Goal: Transaction & Acquisition: Purchase product/service

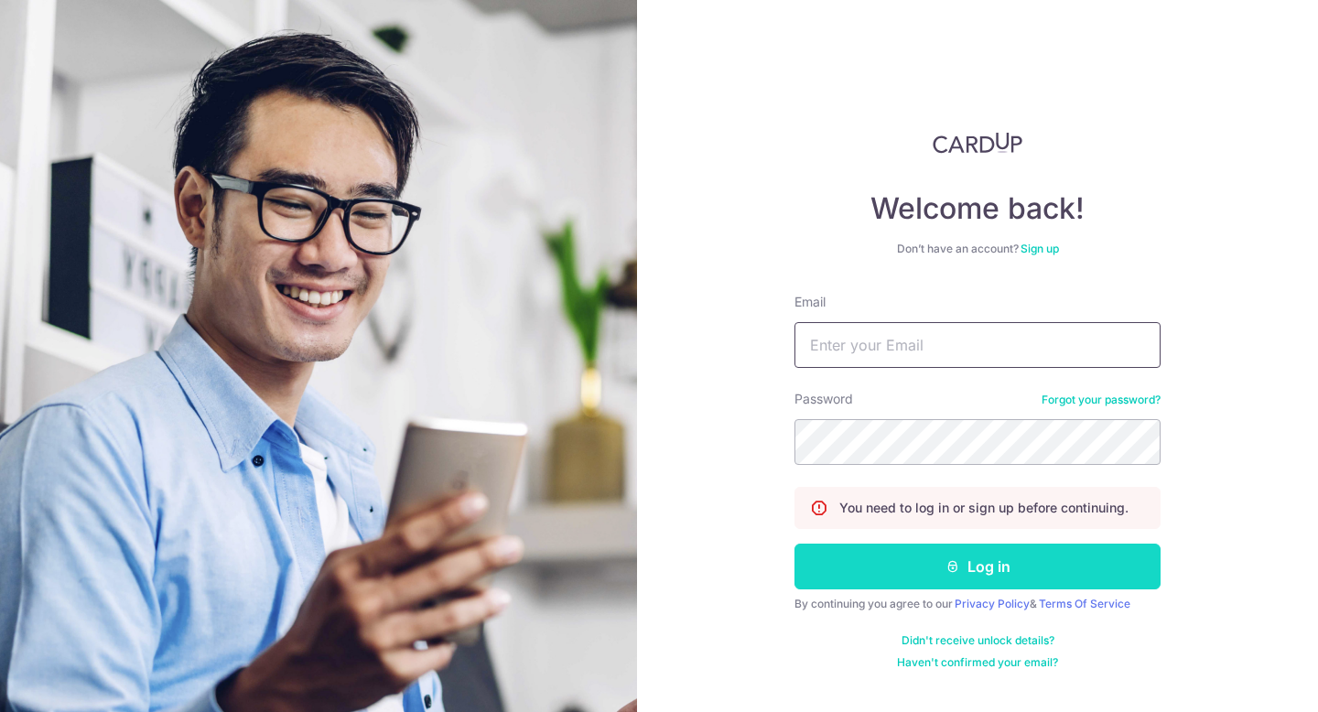
type input "[PERSON_NAME][EMAIL_ADDRESS][DOMAIN_NAME]"
click at [928, 579] on button "Log in" at bounding box center [977, 567] width 366 height 46
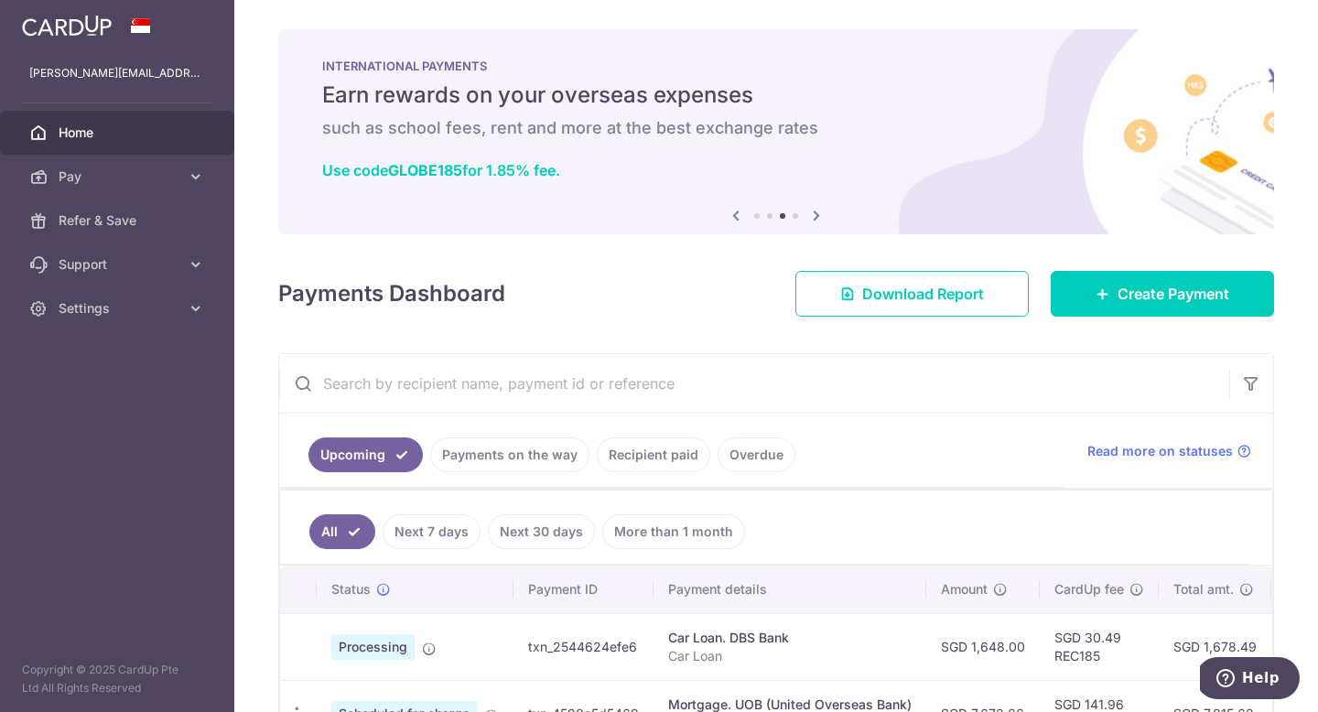
click at [807, 215] on icon at bounding box center [816, 215] width 22 height 23
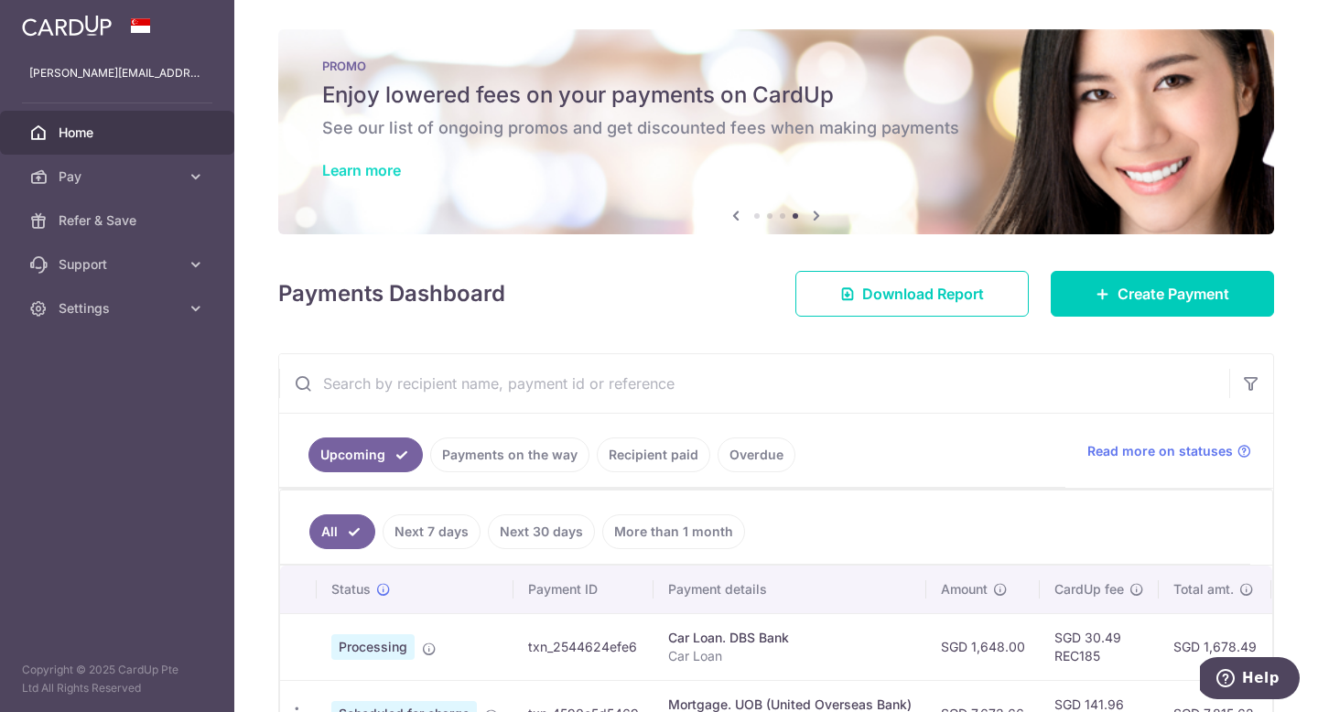
click at [378, 171] on link "Learn more" at bounding box center [361, 170] width 79 height 18
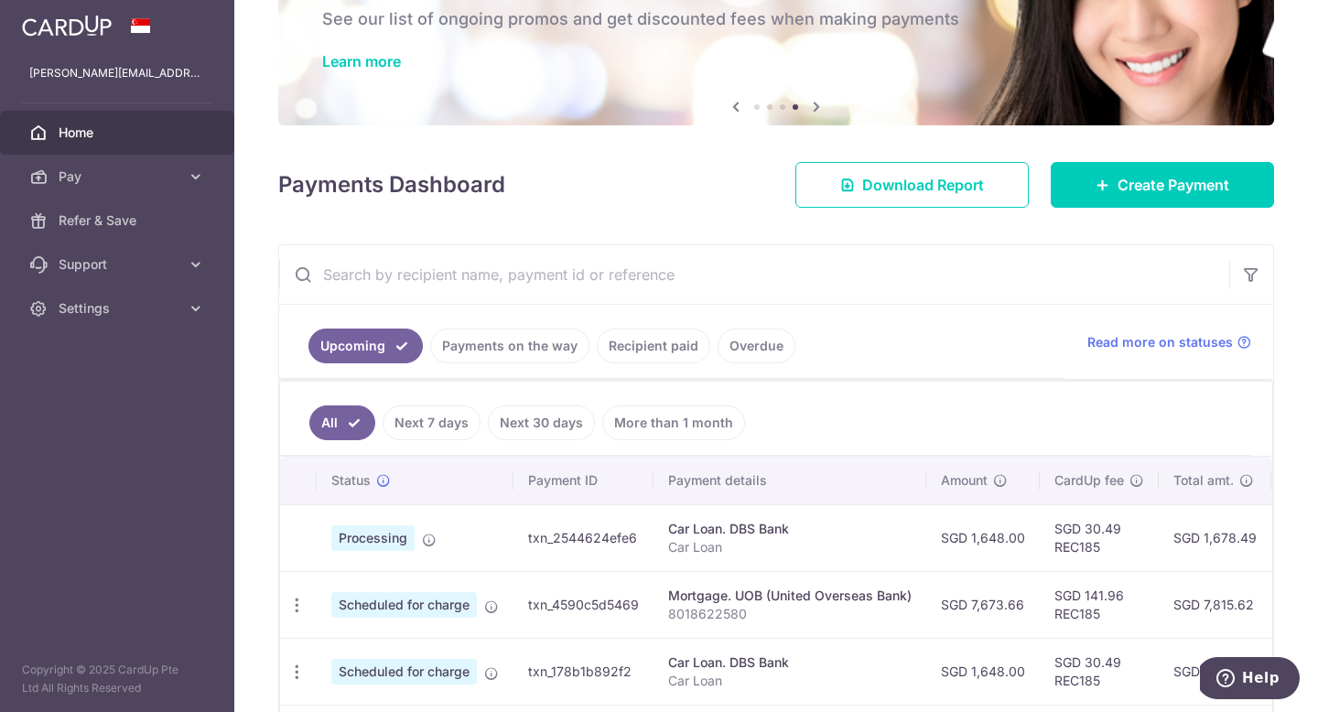
scroll to position [178, 0]
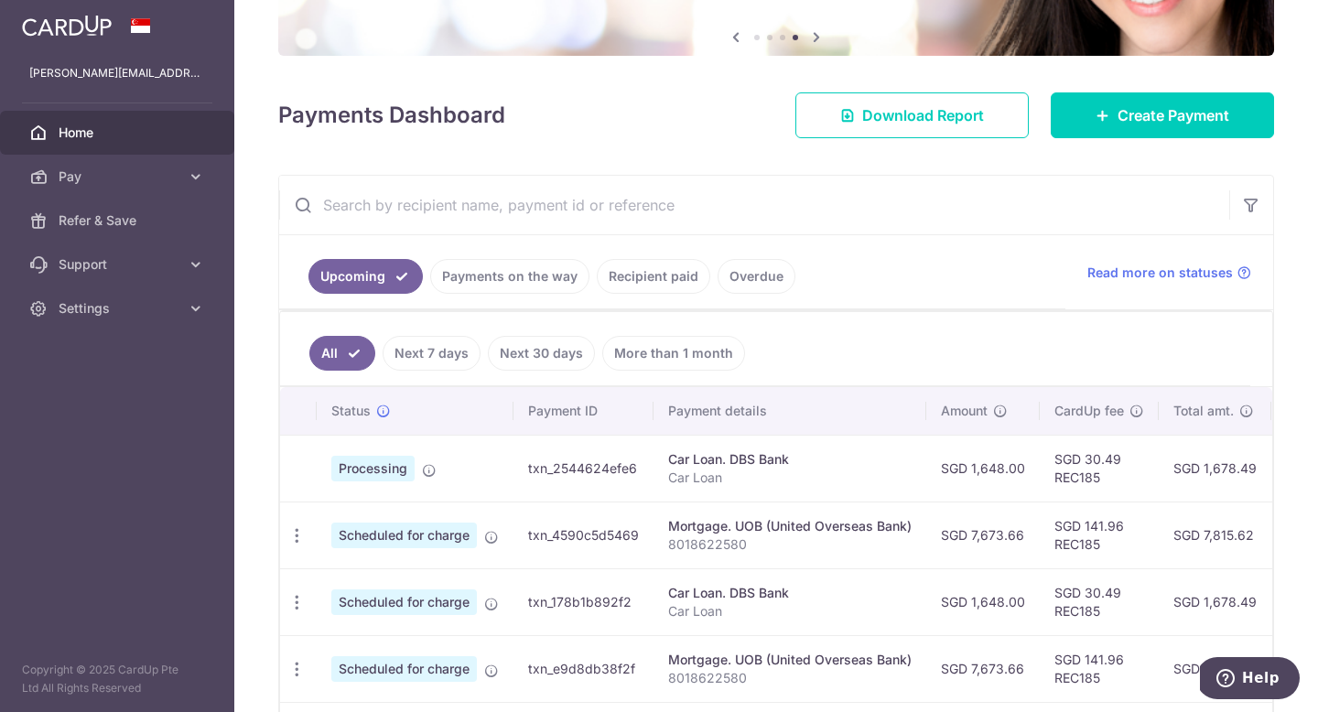
click at [637, 282] on link "Recipient paid" at bounding box center [653, 276] width 113 height 35
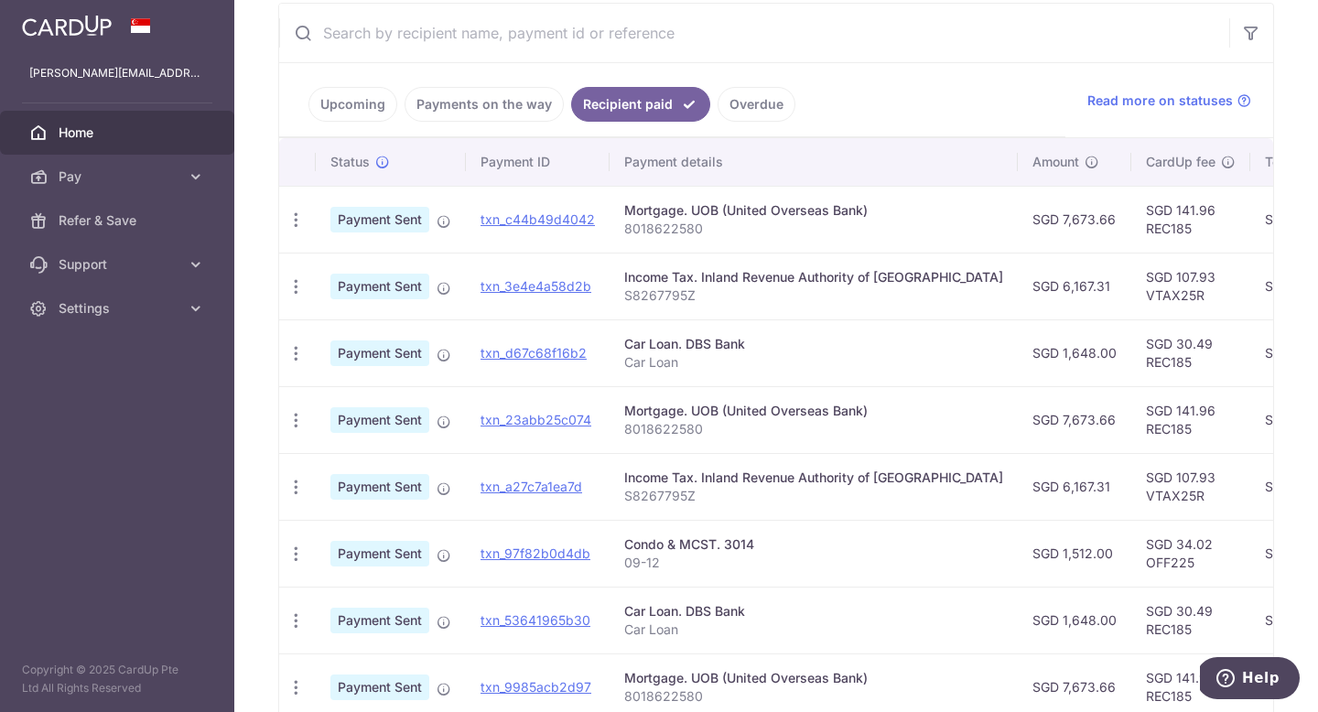
scroll to position [352, 0]
click at [289, 289] on icon "button" at bounding box center [295, 284] width 19 height 19
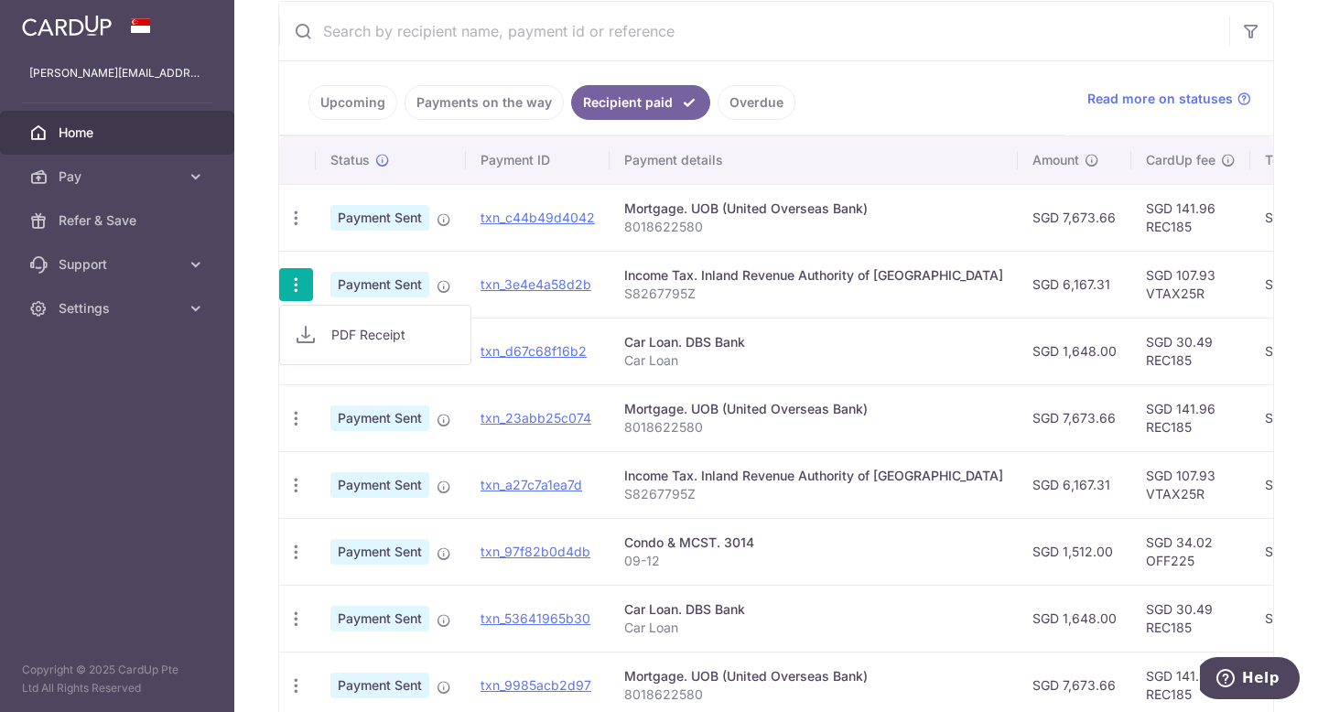
click at [360, 331] on span "PDF Receipt" at bounding box center [393, 335] width 124 height 18
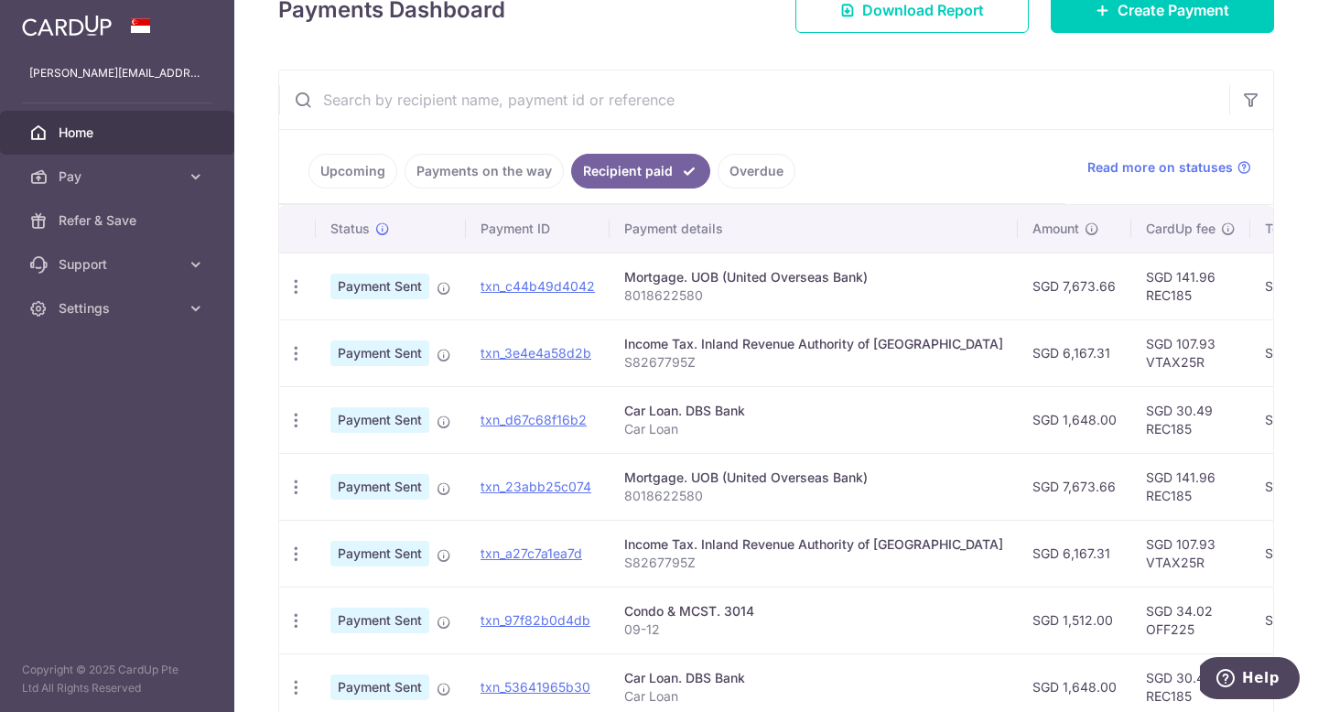
scroll to position [97, 0]
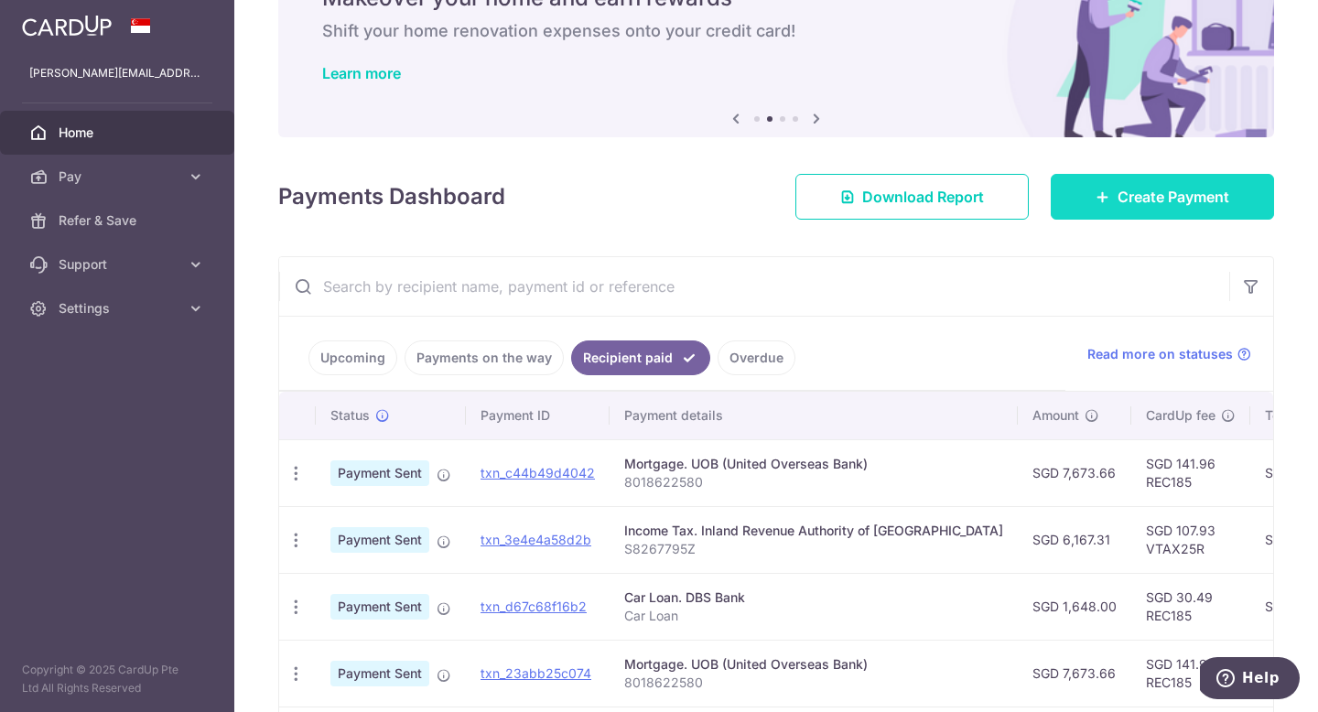
click at [1117, 199] on span "Create Payment" at bounding box center [1173, 197] width 112 height 22
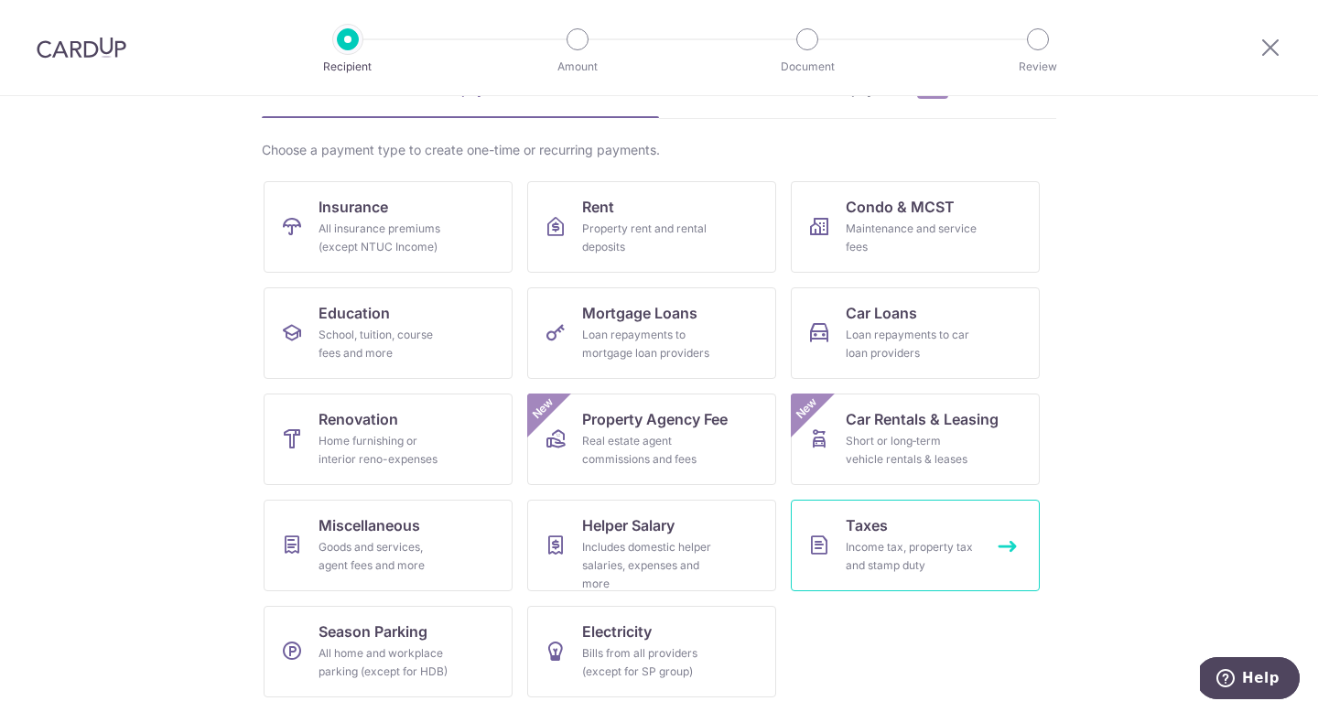
click at [890, 555] on div "Income tax, property tax and stamp duty" at bounding box center [912, 556] width 132 height 37
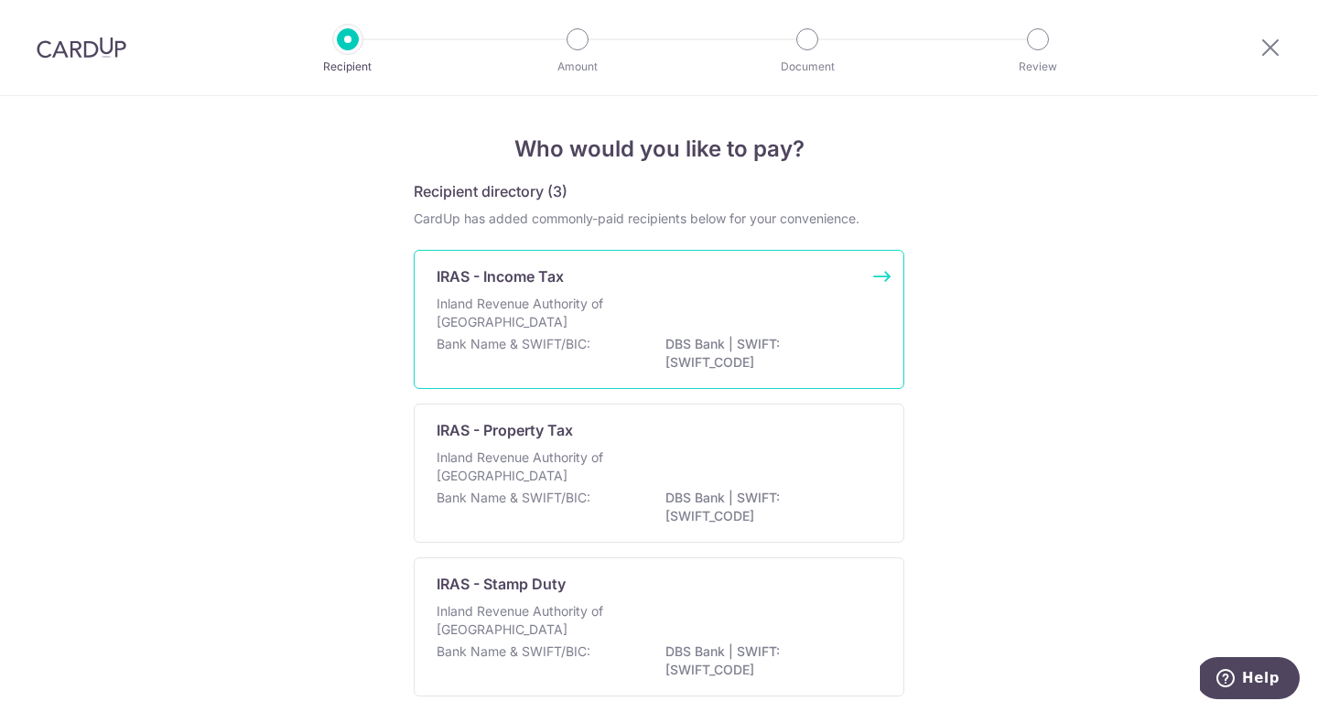
click at [533, 304] on p "Inland Revenue Authority of Singapore" at bounding box center [534, 313] width 194 height 37
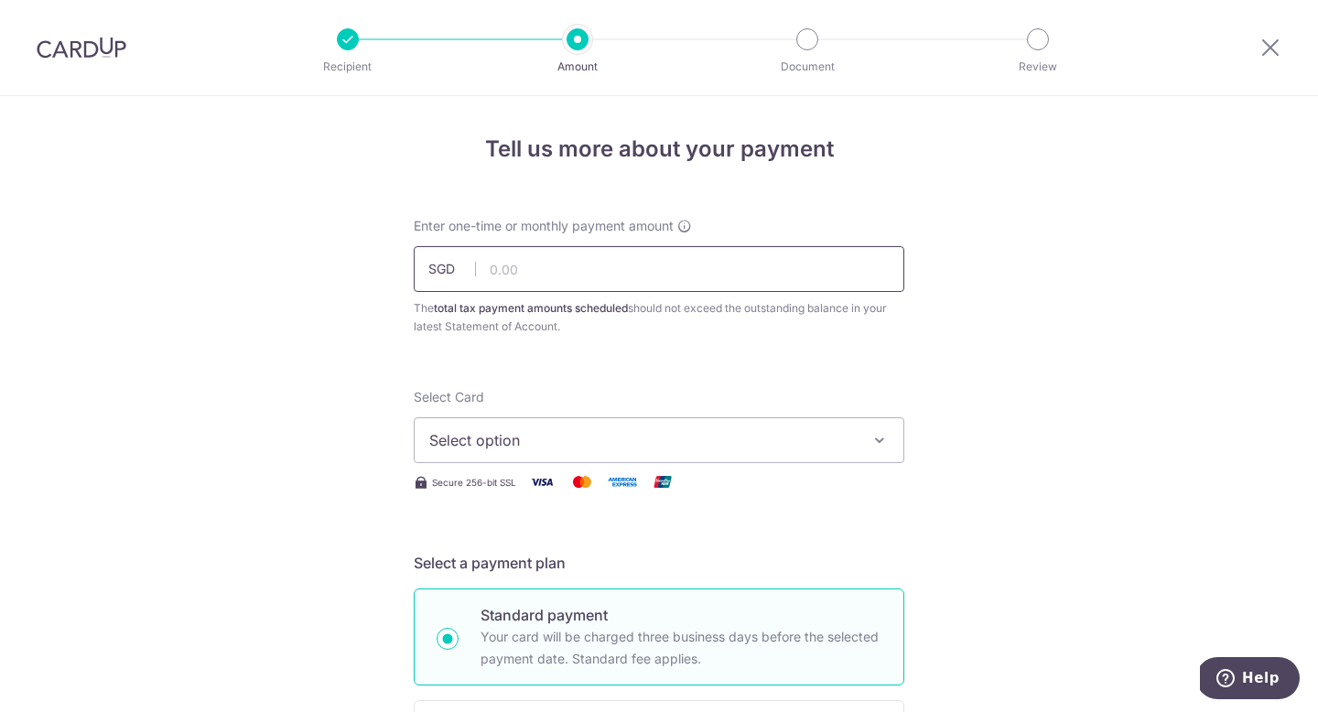
click at [554, 264] on input "text" at bounding box center [659, 269] width 491 height 46
click at [587, 267] on input "6167.31" at bounding box center [659, 269] width 491 height 46
type input "6,167.31"
click at [570, 428] on button "Select option" at bounding box center [659, 440] width 491 height 46
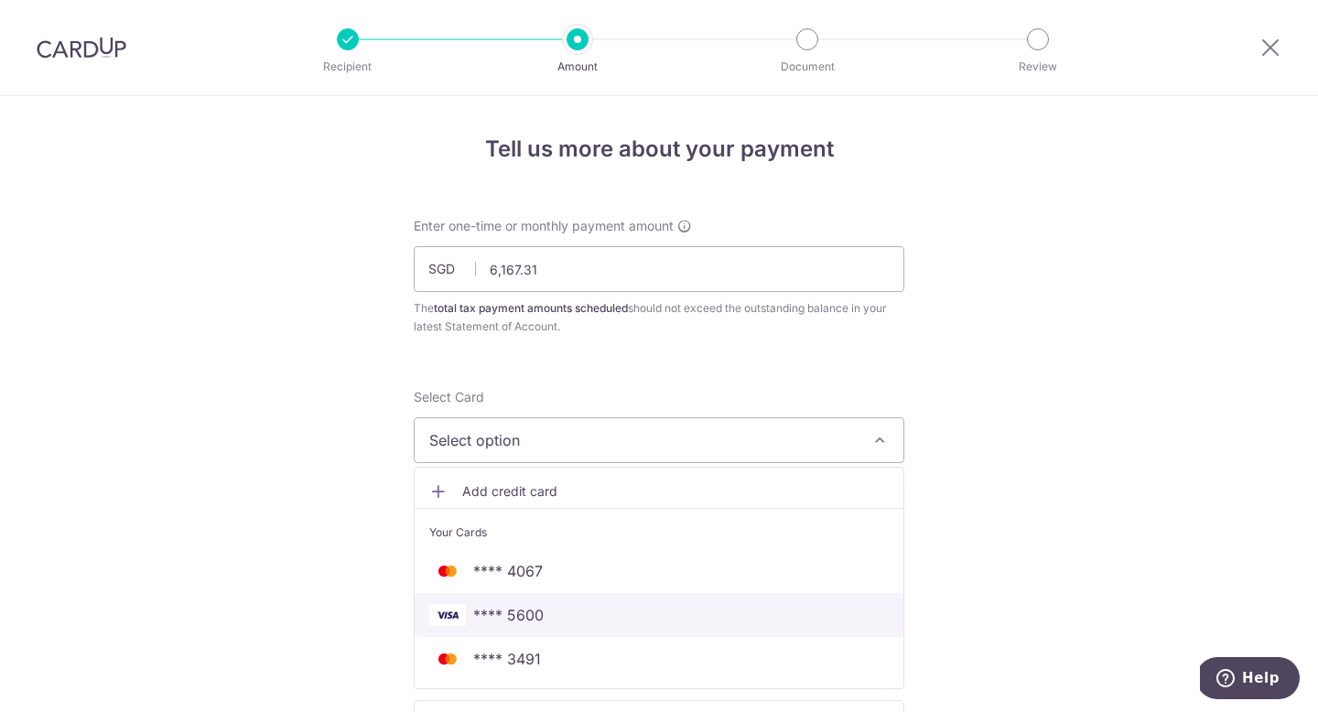
click at [529, 610] on span "**** 5600" at bounding box center [508, 615] width 70 height 22
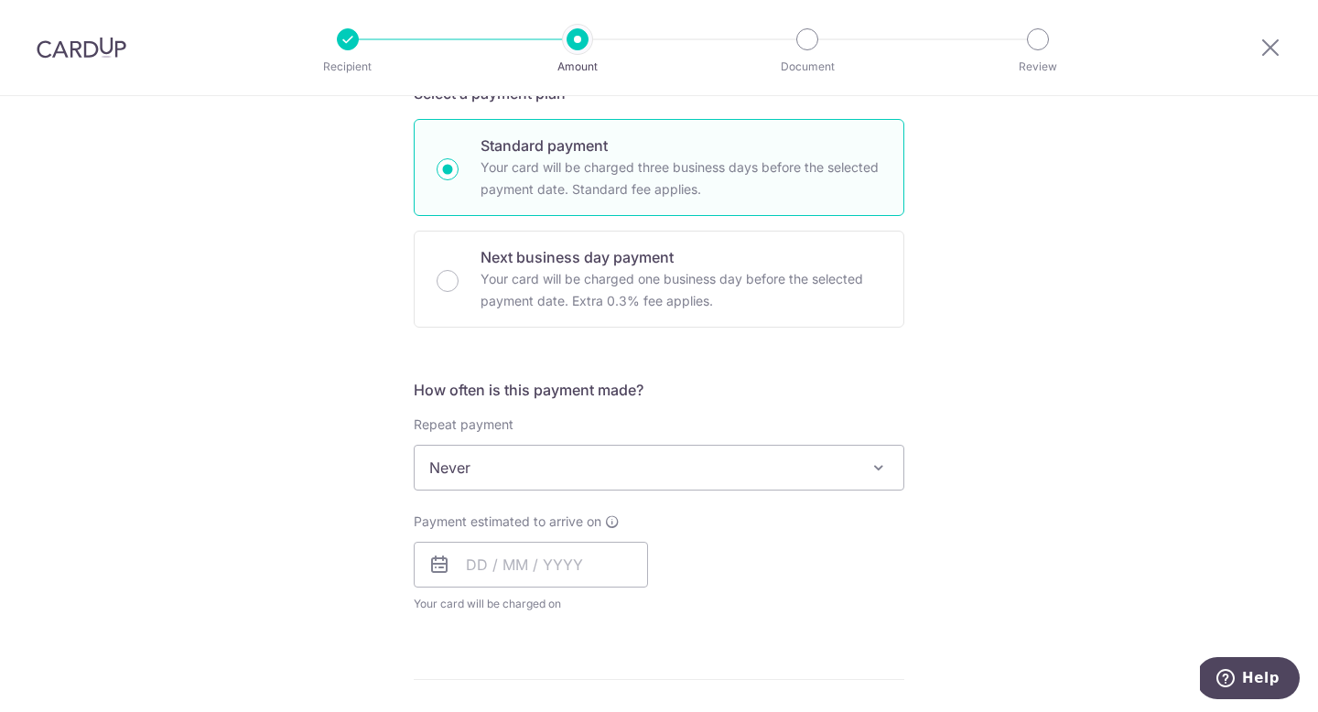
scroll to position [476, 0]
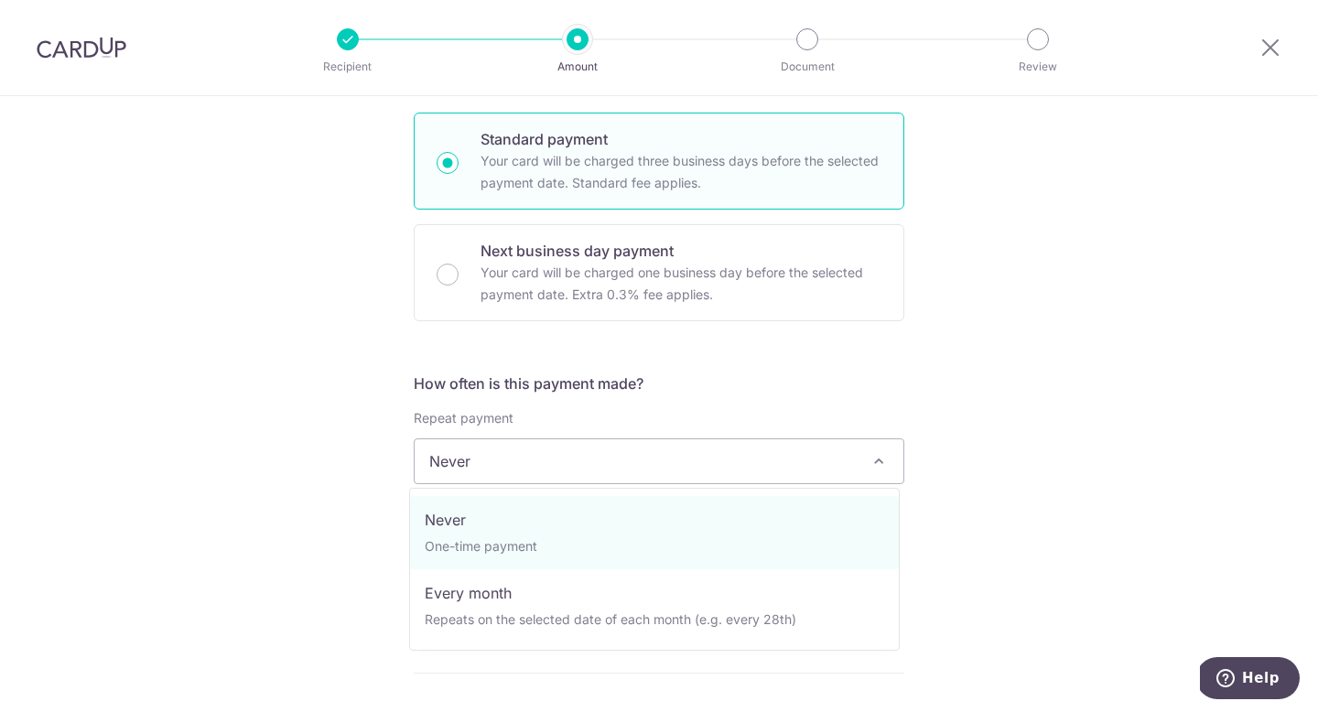
click at [679, 467] on span "Never" at bounding box center [659, 461] width 489 height 44
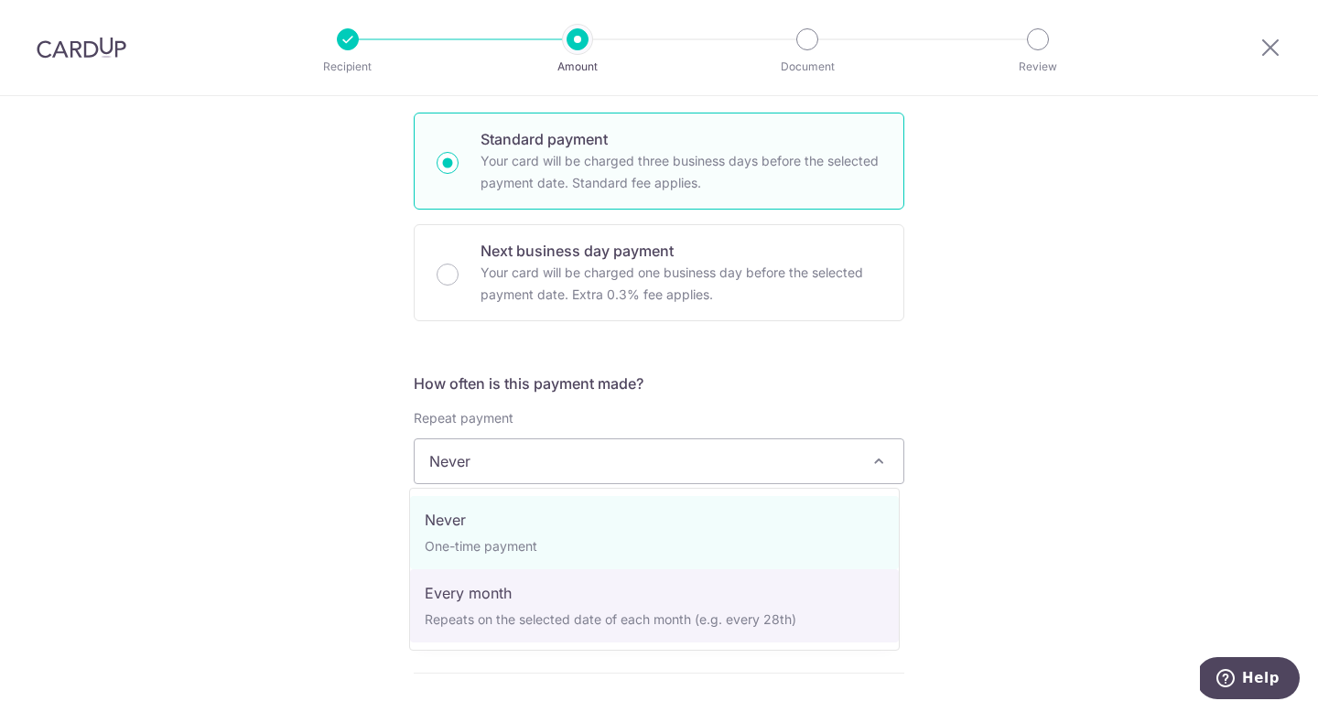
select select "3"
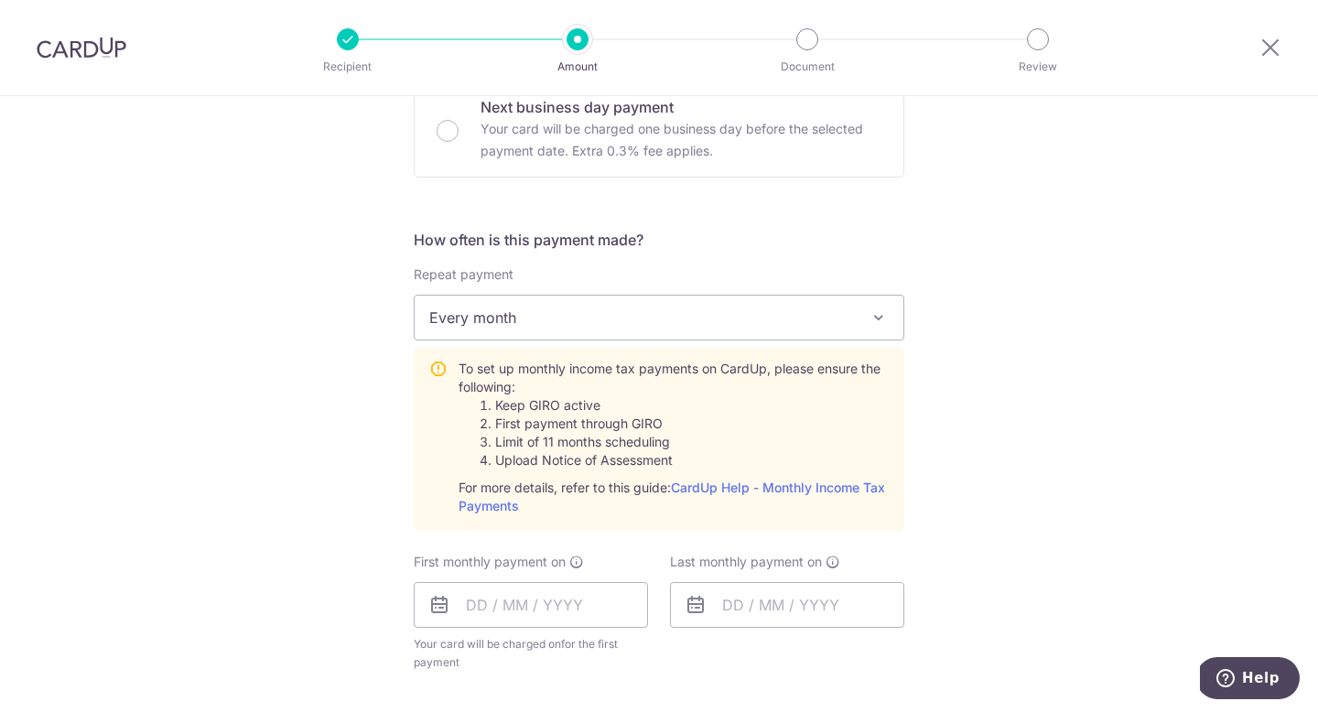
scroll to position [637, 0]
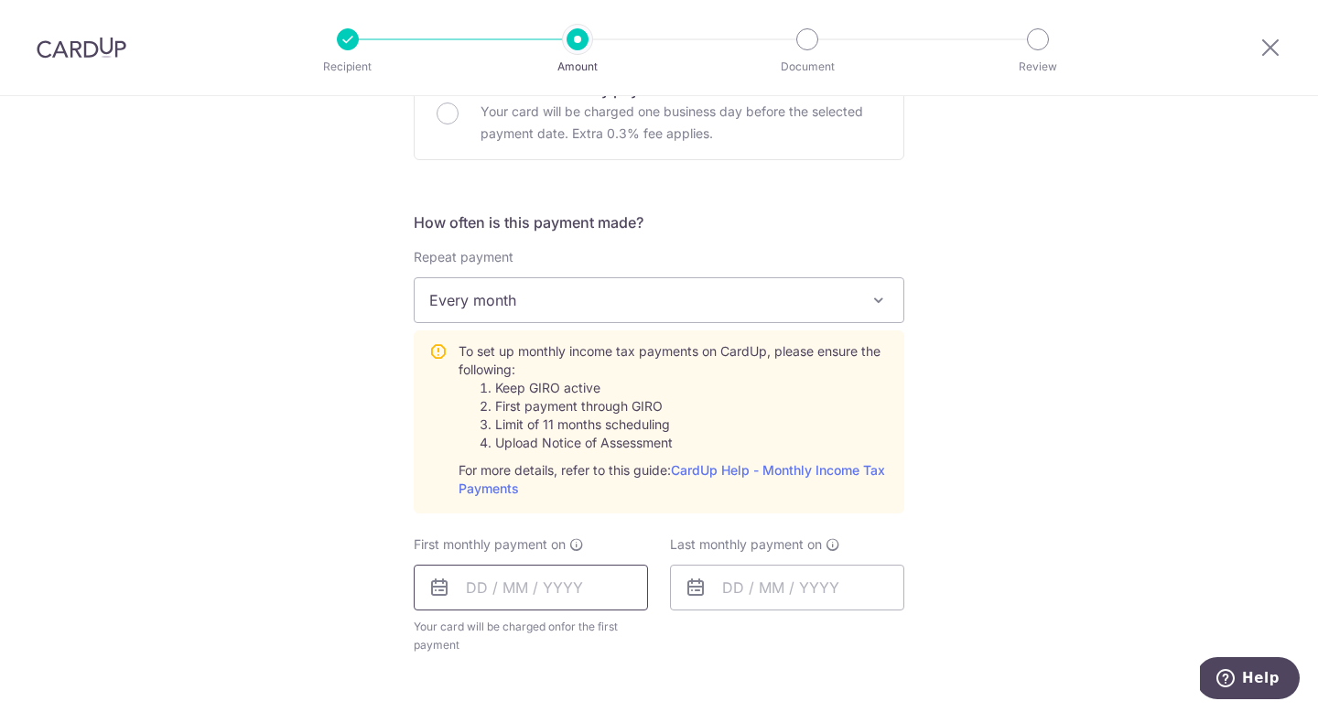
click at [567, 582] on input "text" at bounding box center [531, 588] width 234 height 46
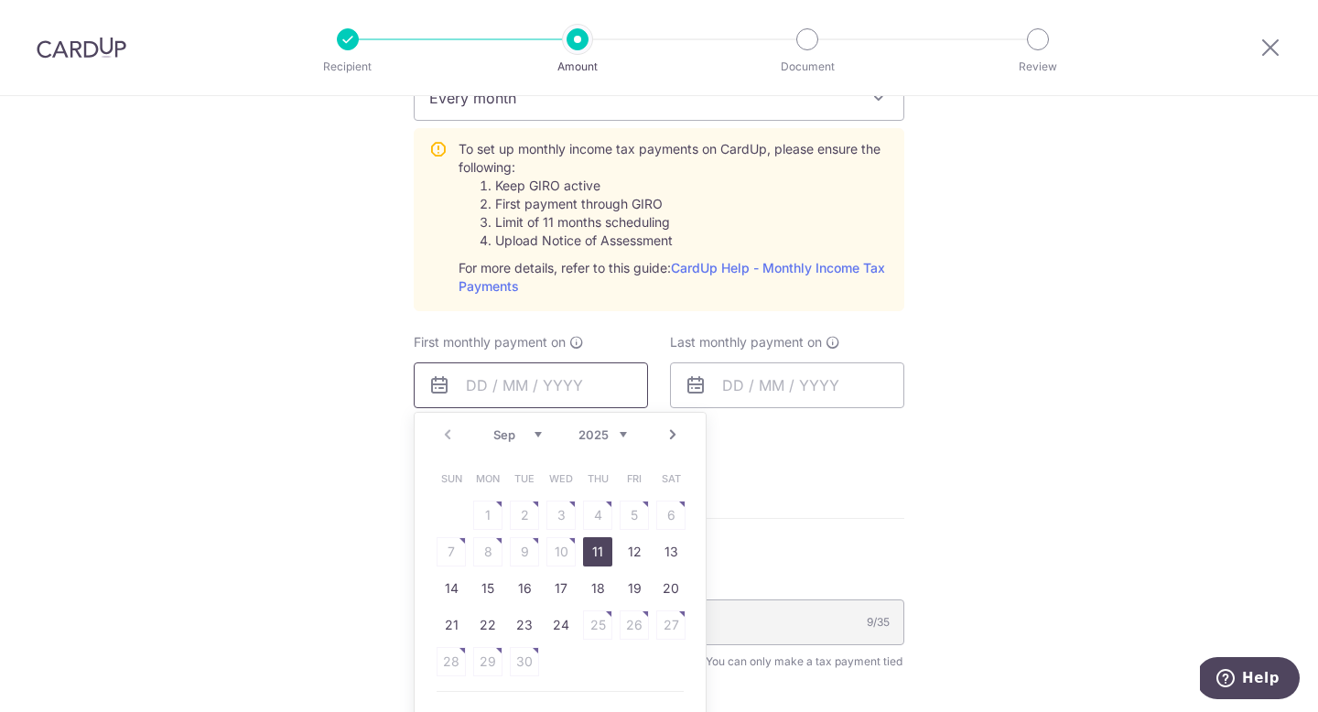
scroll to position [842, 0]
click at [555, 622] on link "24" at bounding box center [560, 622] width 29 height 29
type input "[DATE]"
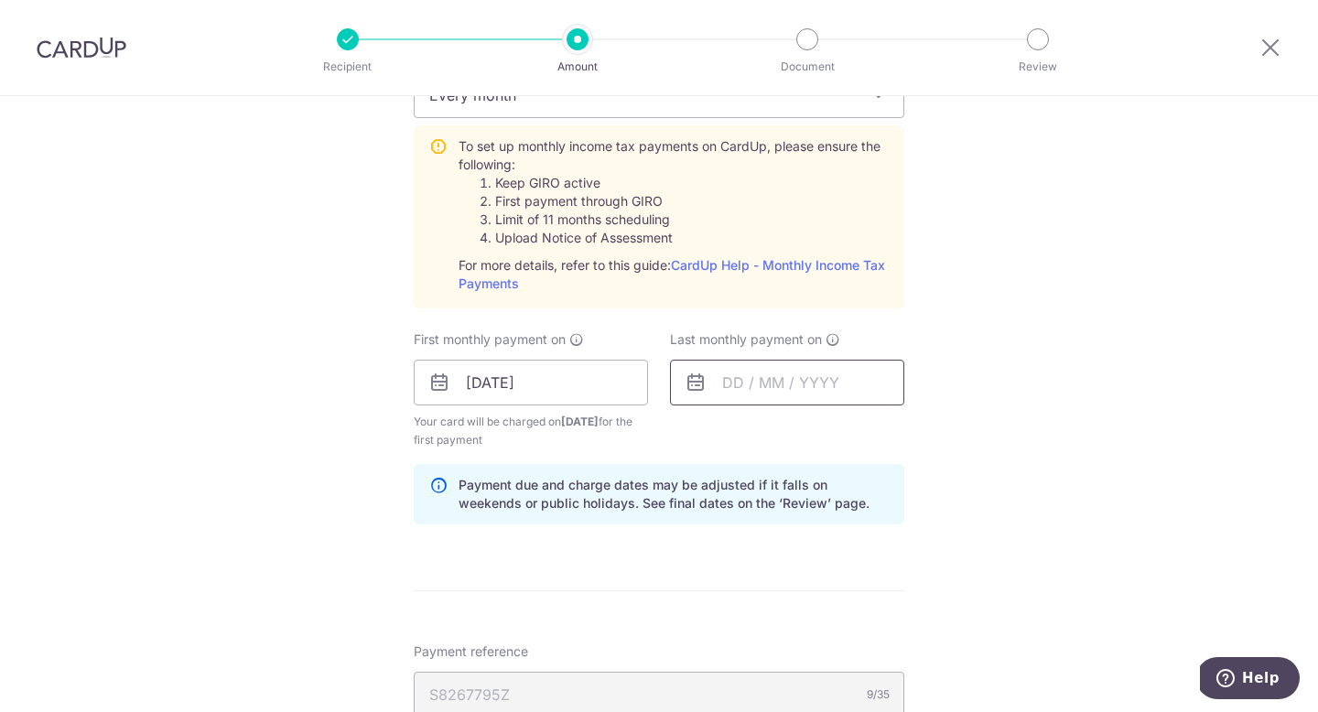
click at [806, 385] on input "text" at bounding box center [787, 383] width 234 height 46
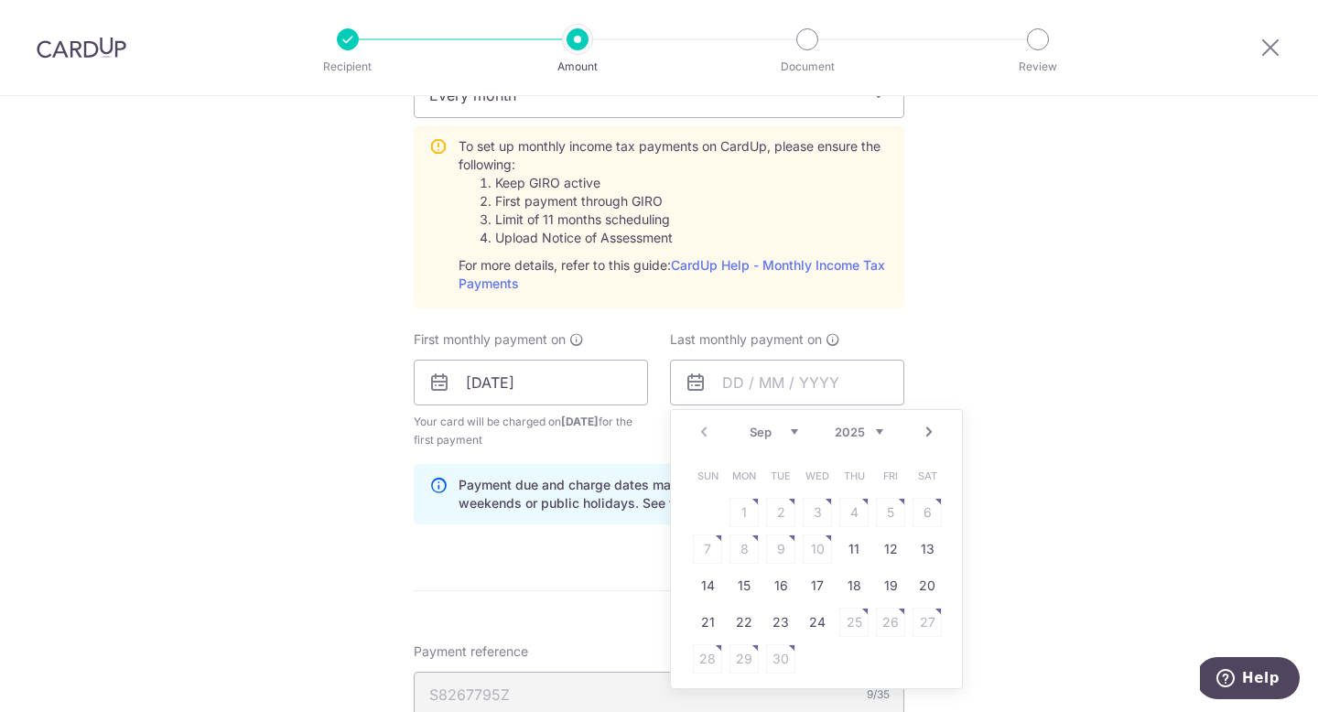
click at [927, 429] on link "Next" at bounding box center [929, 432] width 22 height 22
click at [847, 626] on link "25" at bounding box center [853, 622] width 29 height 29
type input "25/12/2025"
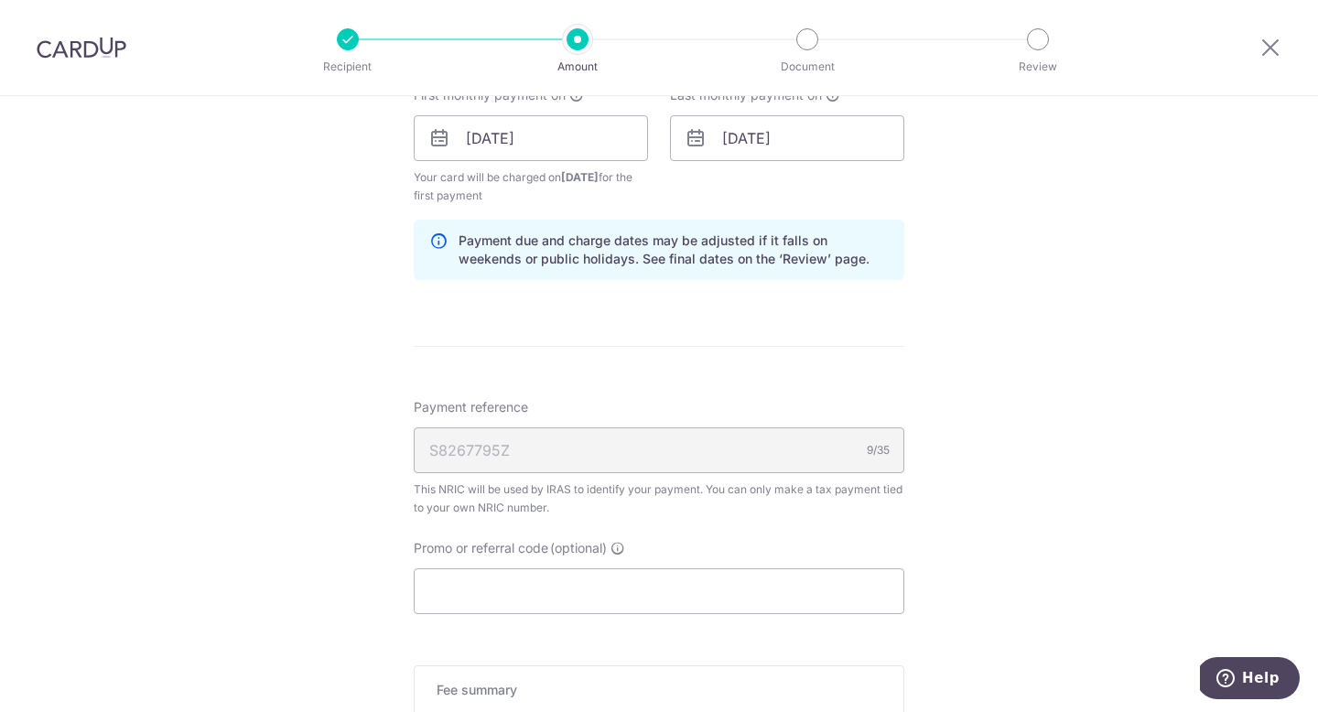
scroll to position [1128, 0]
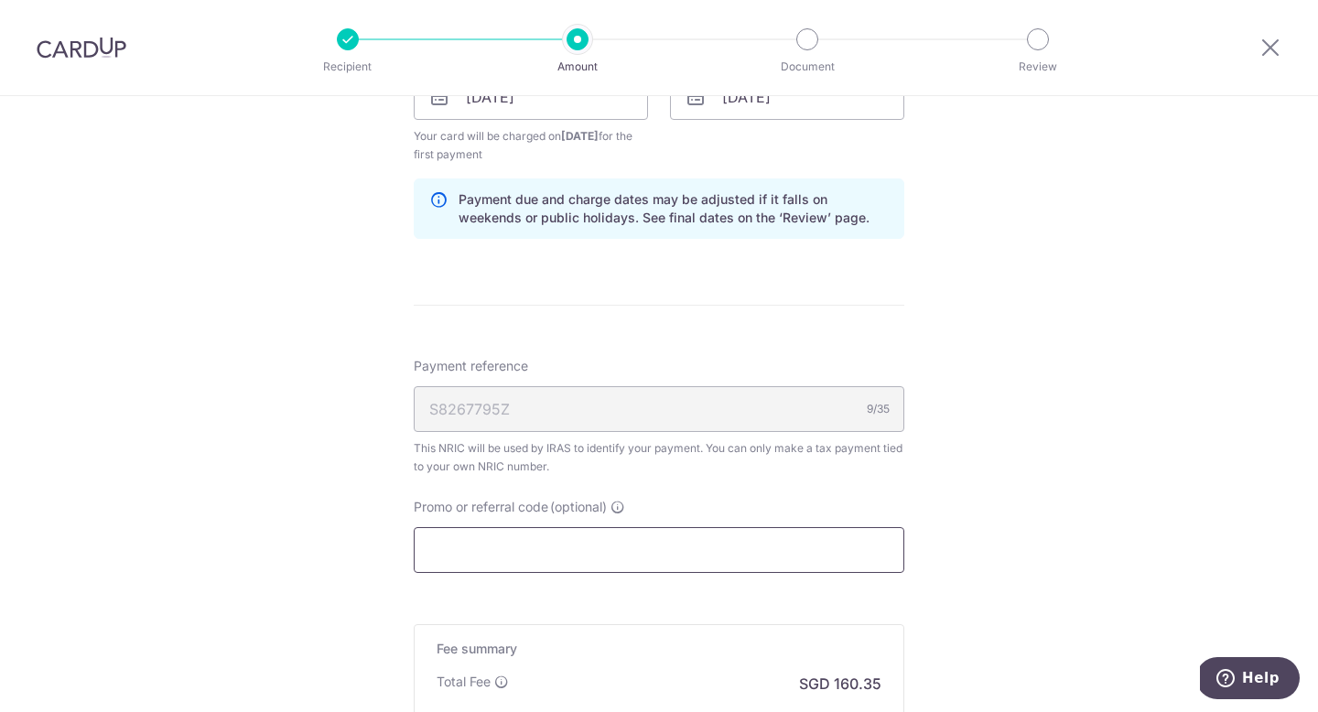
click at [660, 558] on input "Promo or referral code (optional)" at bounding box center [659, 550] width 491 height 46
paste input "VTAX25R"
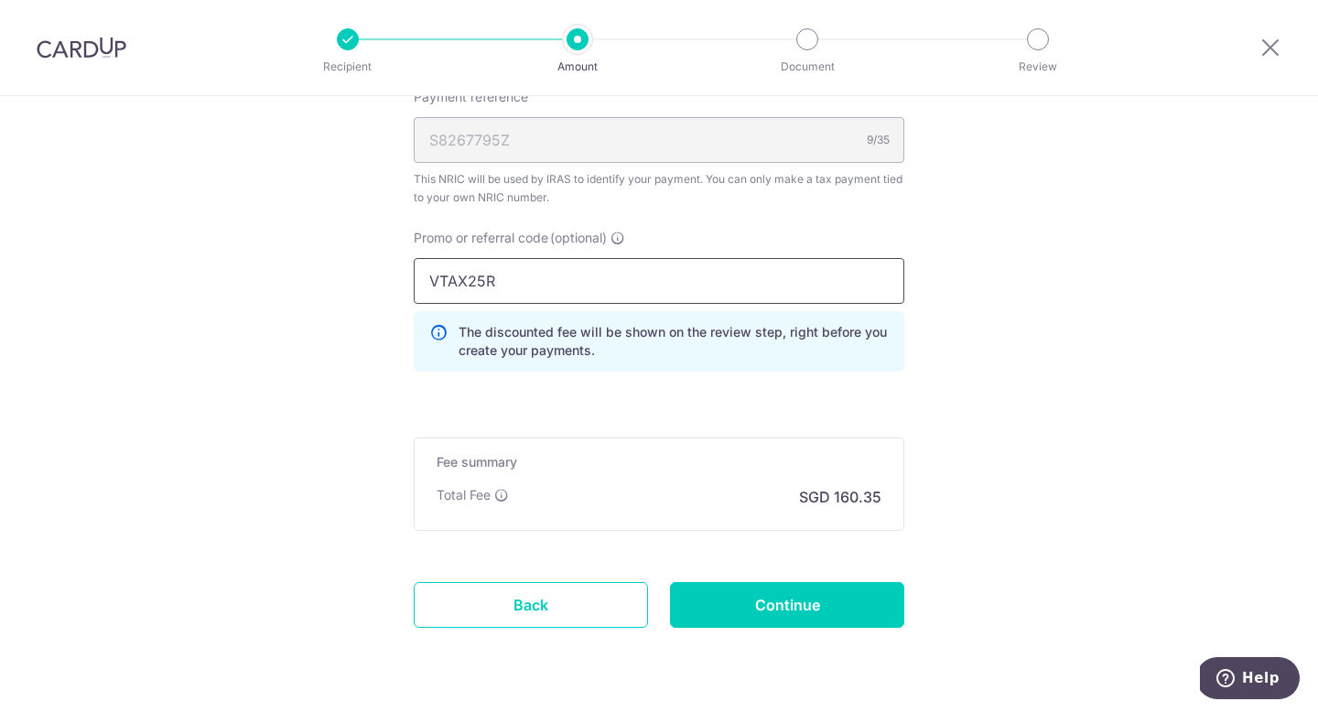
scroll to position [1450, 0]
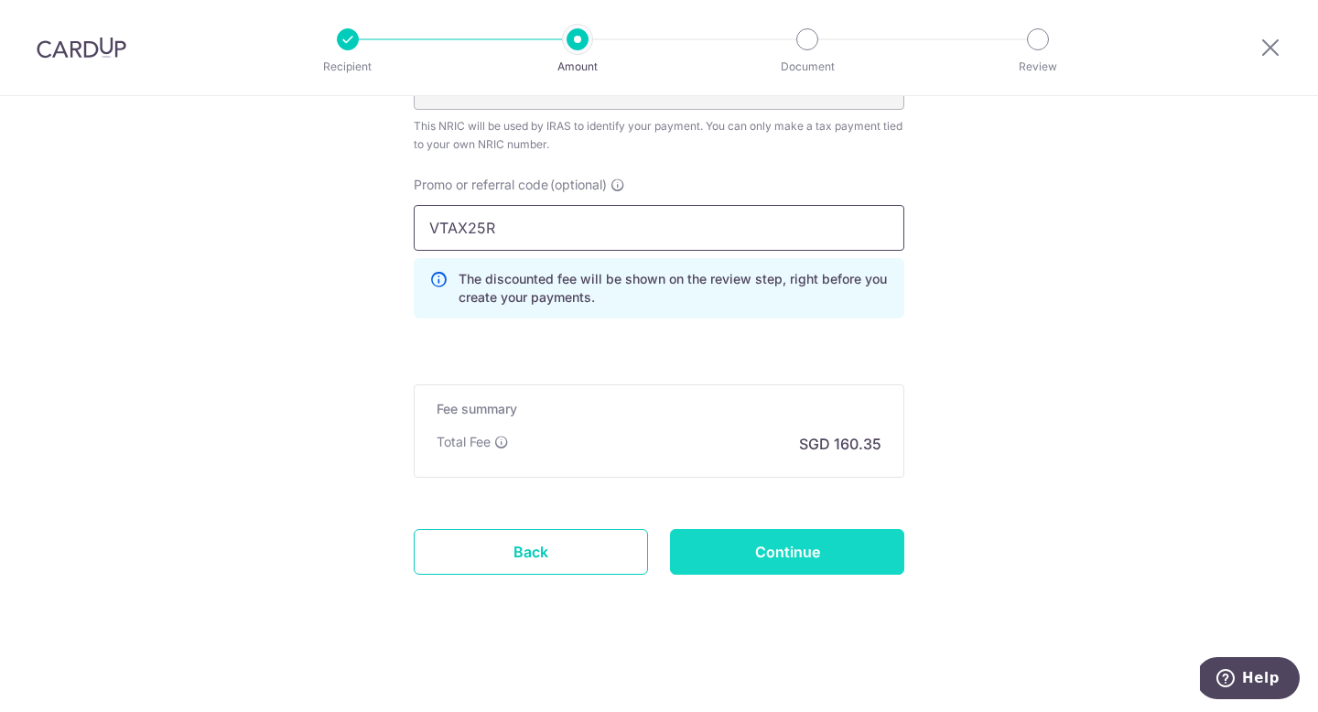
type input "VTAX25R"
click at [799, 555] on input "Continue" at bounding box center [787, 552] width 234 height 46
type input "Create Schedule"
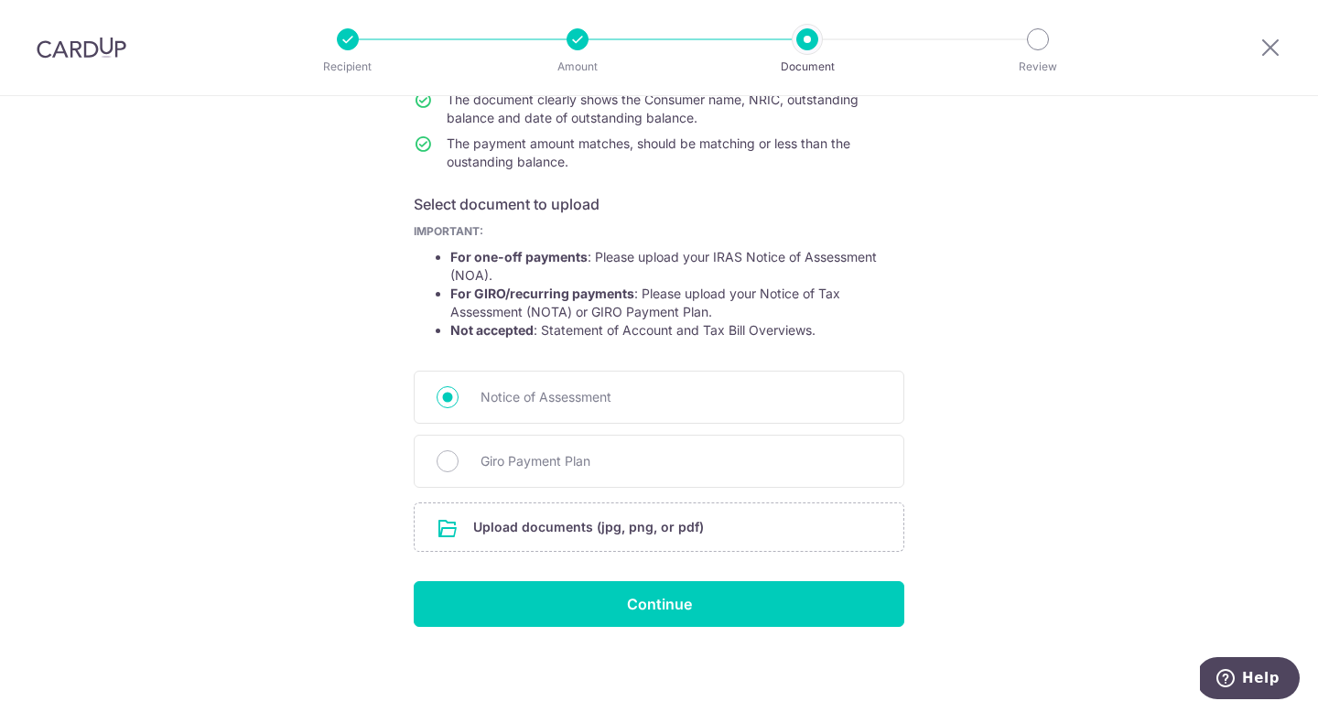
scroll to position [222, 0]
click at [595, 524] on input "file" at bounding box center [659, 526] width 489 height 48
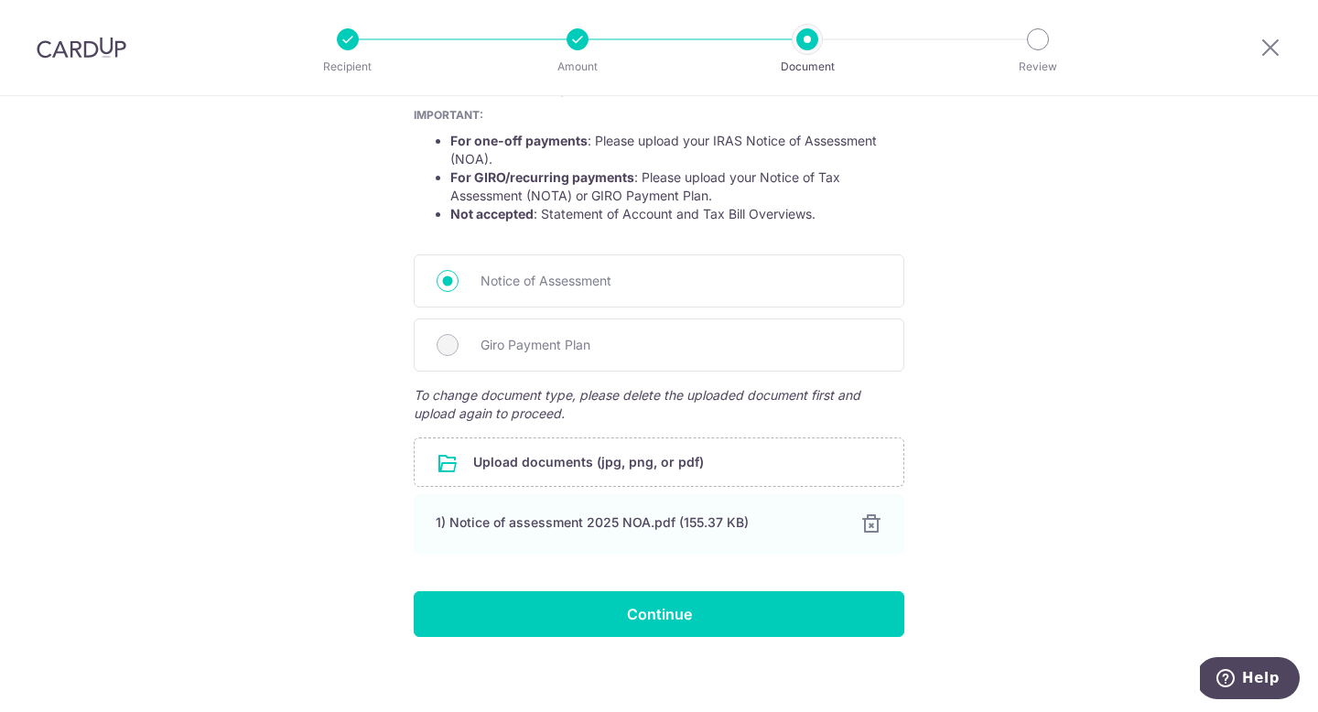
scroll to position [342, 0]
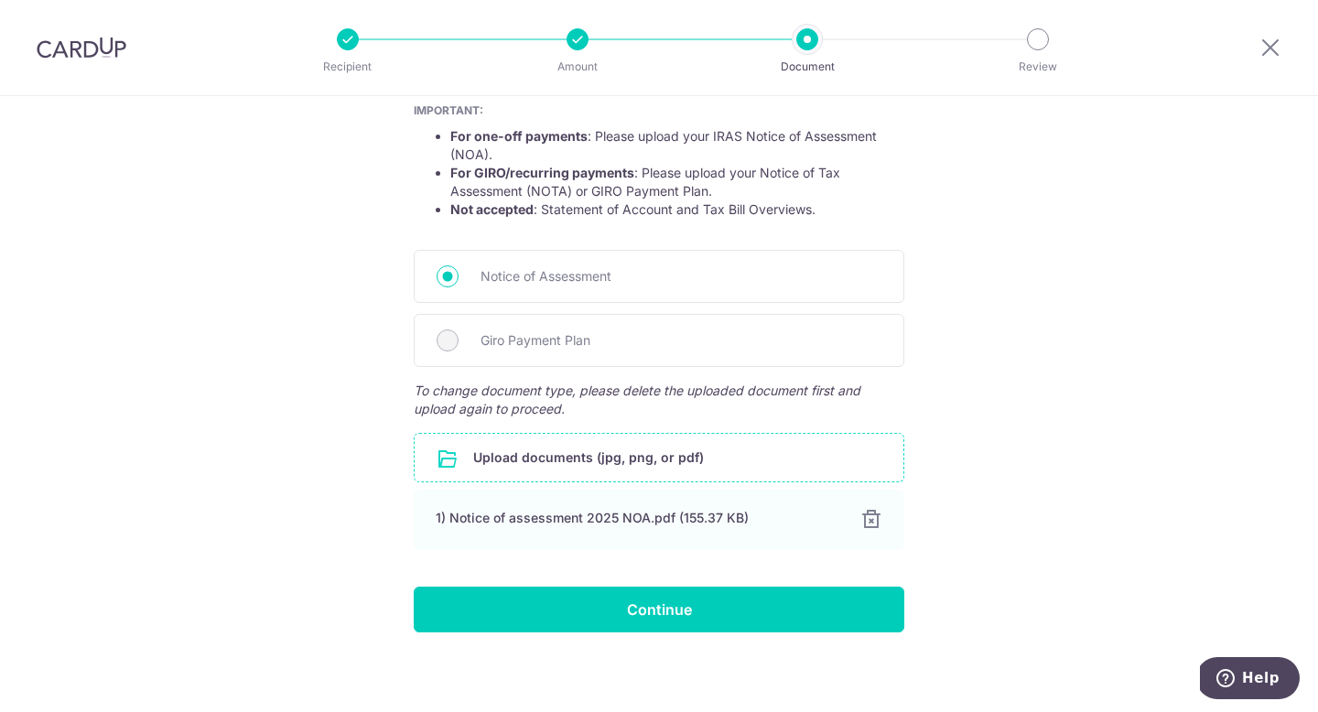
click at [569, 453] on input "file" at bounding box center [659, 458] width 489 height 48
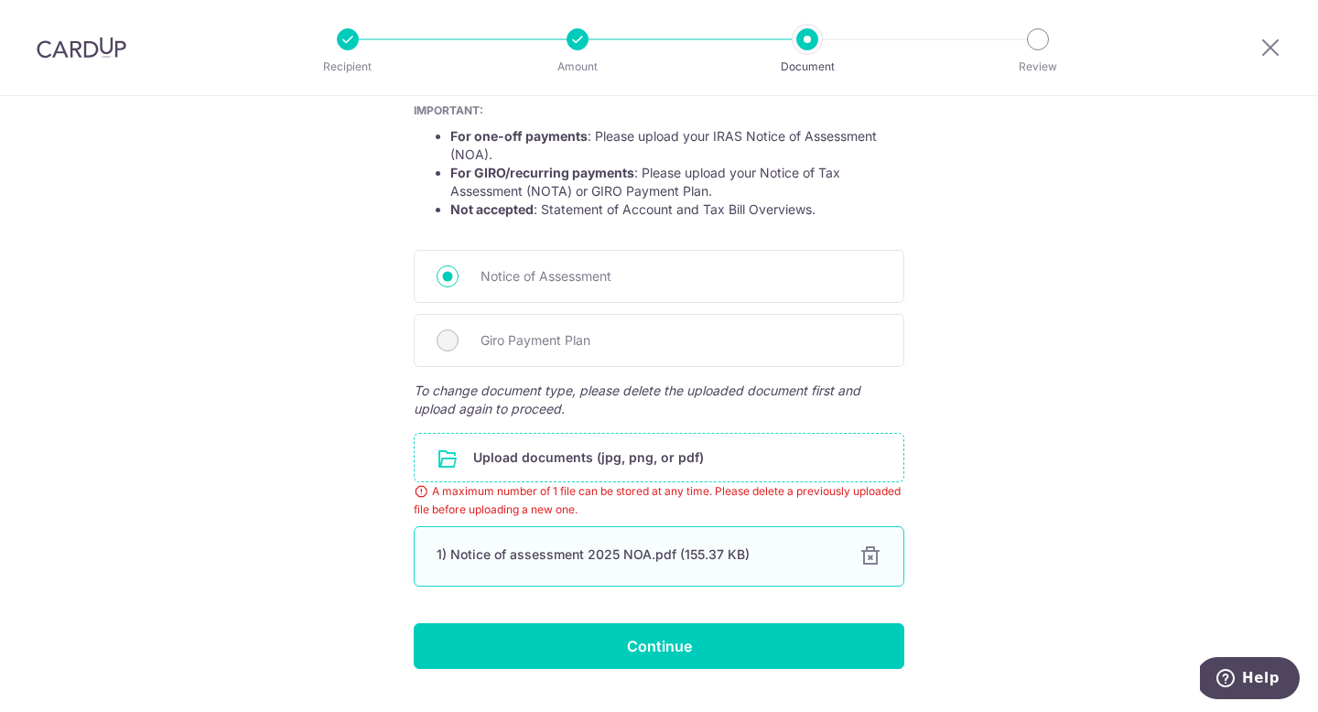
click at [859, 559] on div at bounding box center [870, 556] width 22 height 22
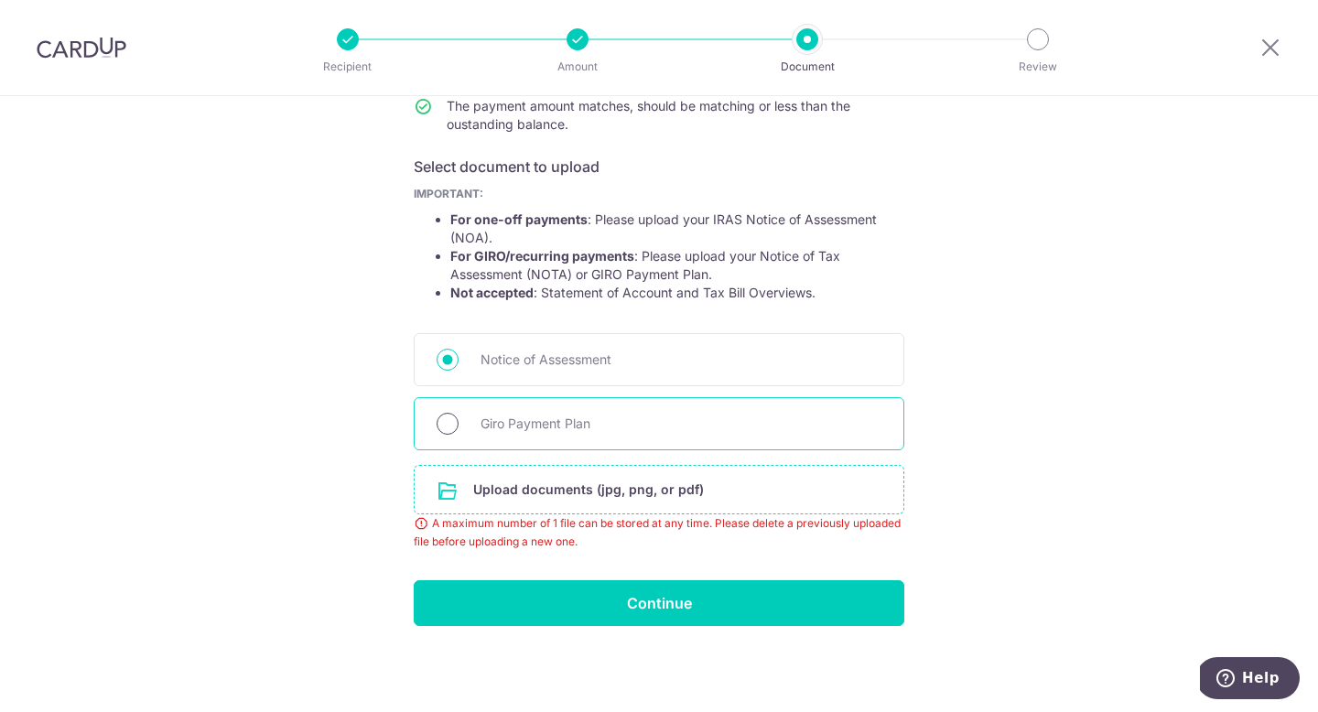
click at [448, 423] on input "Giro Payment Plan" at bounding box center [448, 424] width 22 height 22
radio input "true"
click at [588, 492] on input "file" at bounding box center [659, 490] width 489 height 48
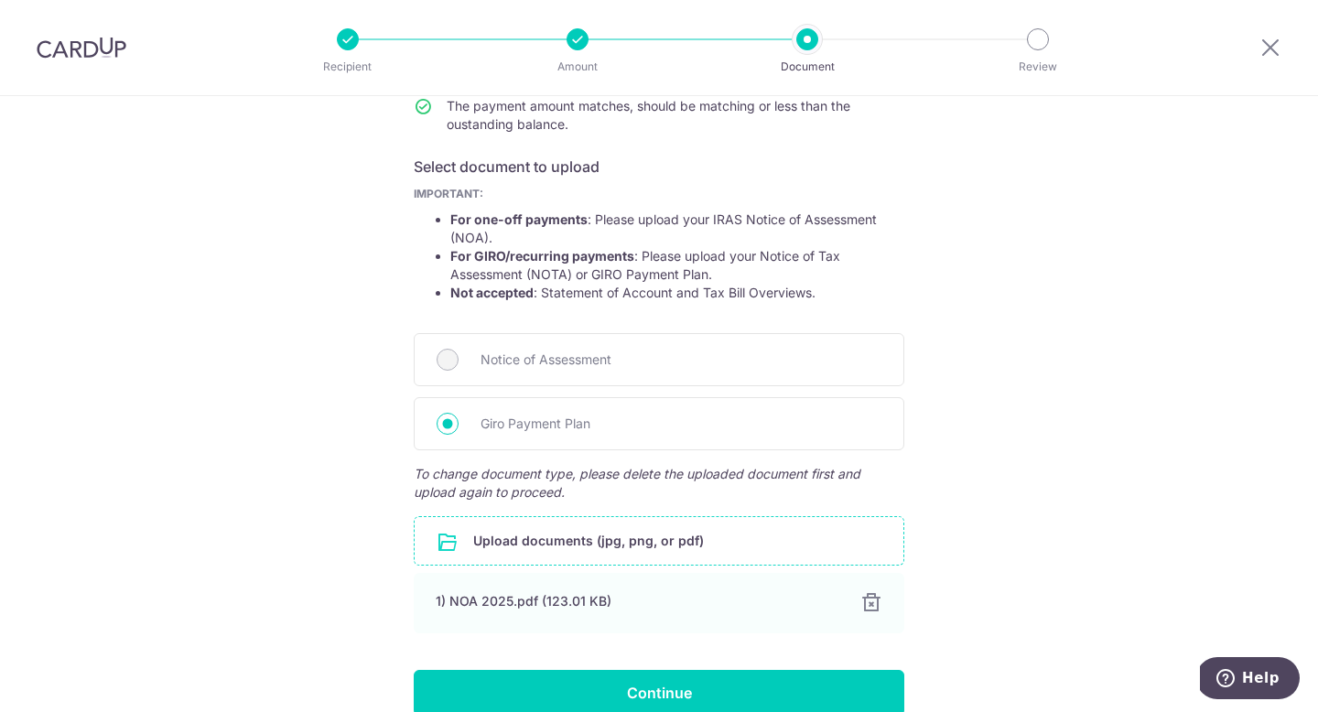
click at [716, 641] on form "Your supporting documents will enable us to approve your payments smoothly! Ple…" at bounding box center [659, 337] width 491 height 758
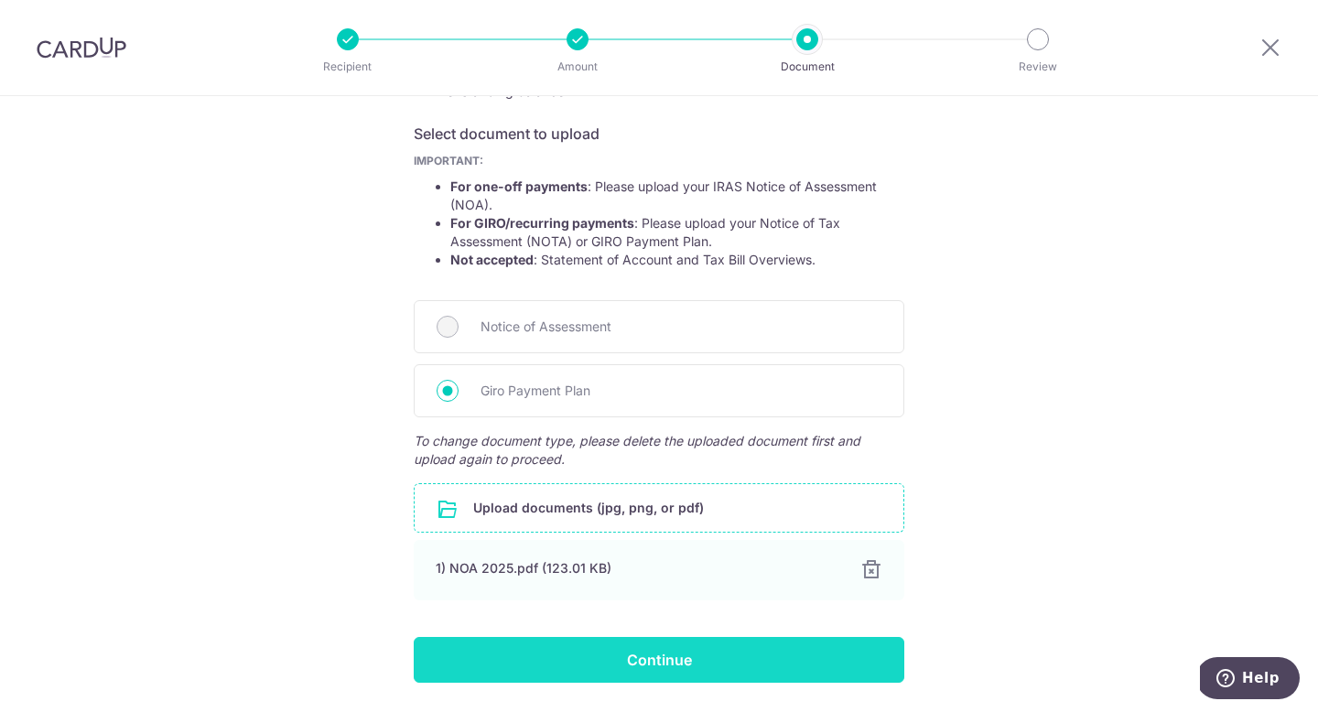
scroll to position [295, 0]
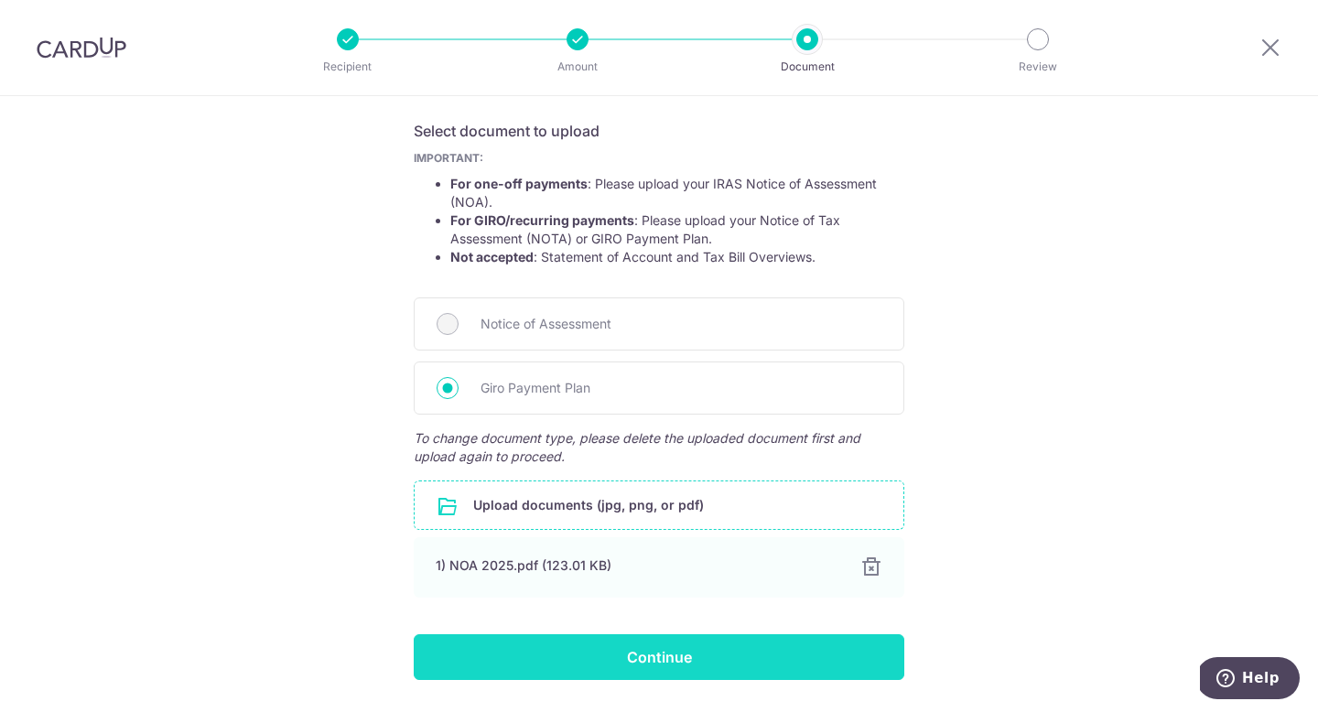
click at [709, 655] on input "Continue" at bounding box center [659, 657] width 491 height 46
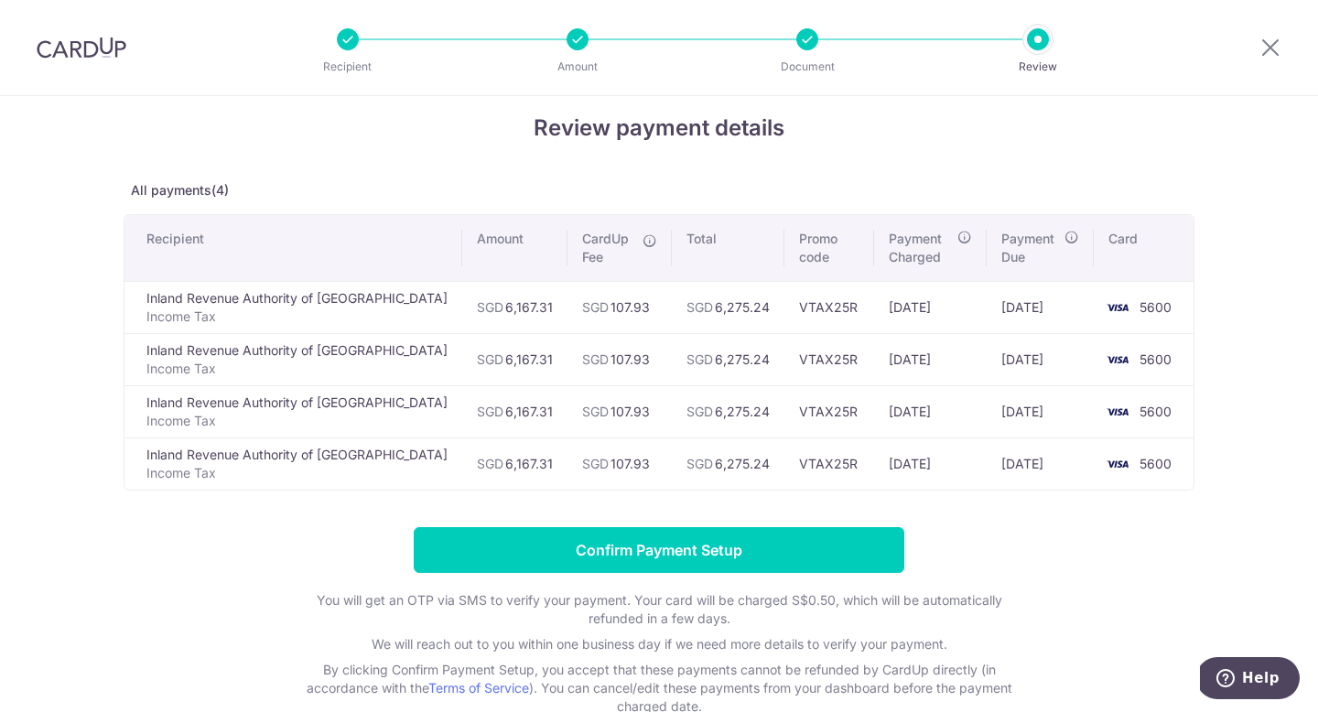
scroll to position [23, 0]
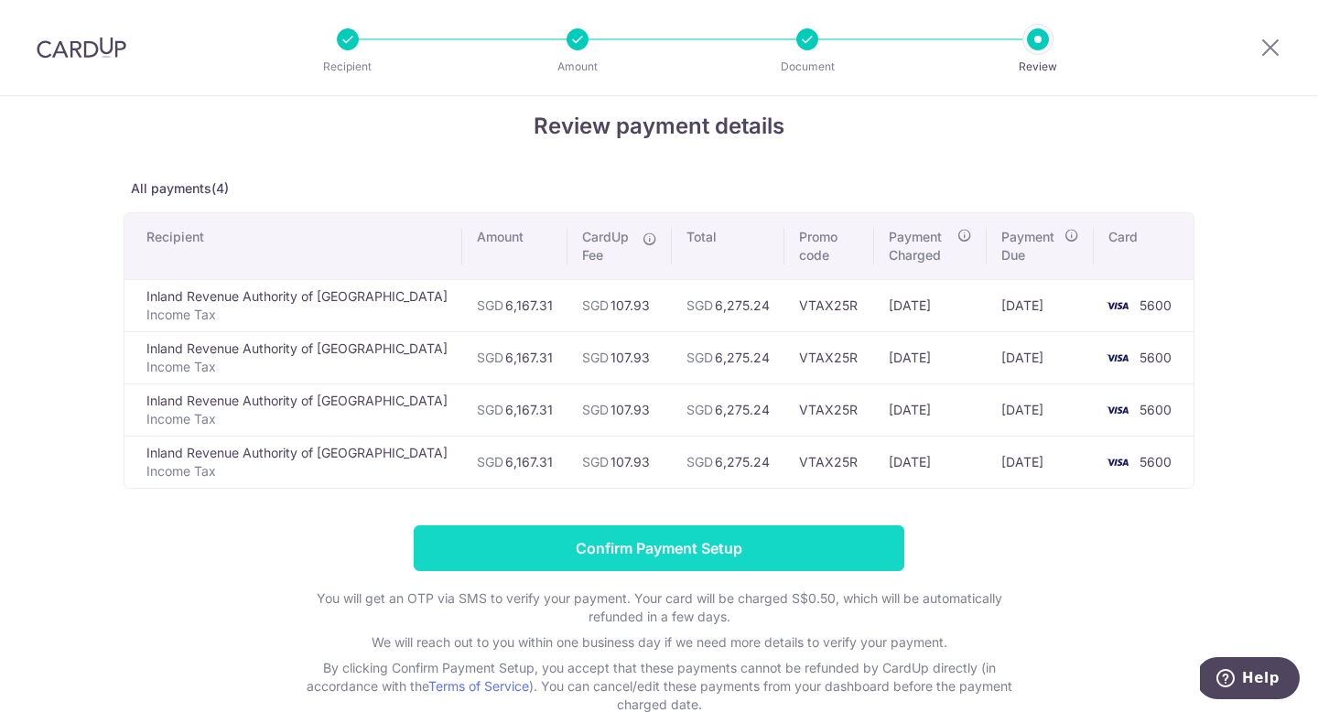
click at [711, 556] on input "Confirm Payment Setup" at bounding box center [659, 548] width 491 height 46
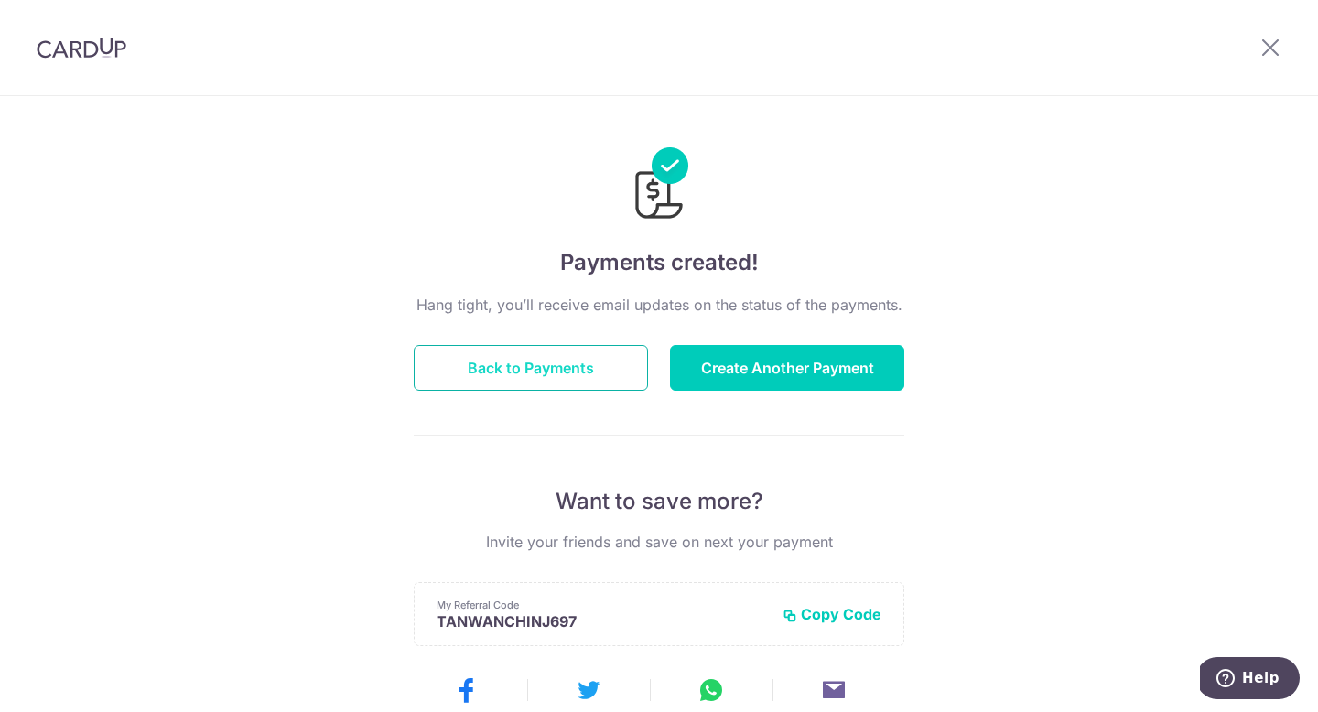
click at [576, 377] on button "Back to Payments" at bounding box center [531, 368] width 234 height 46
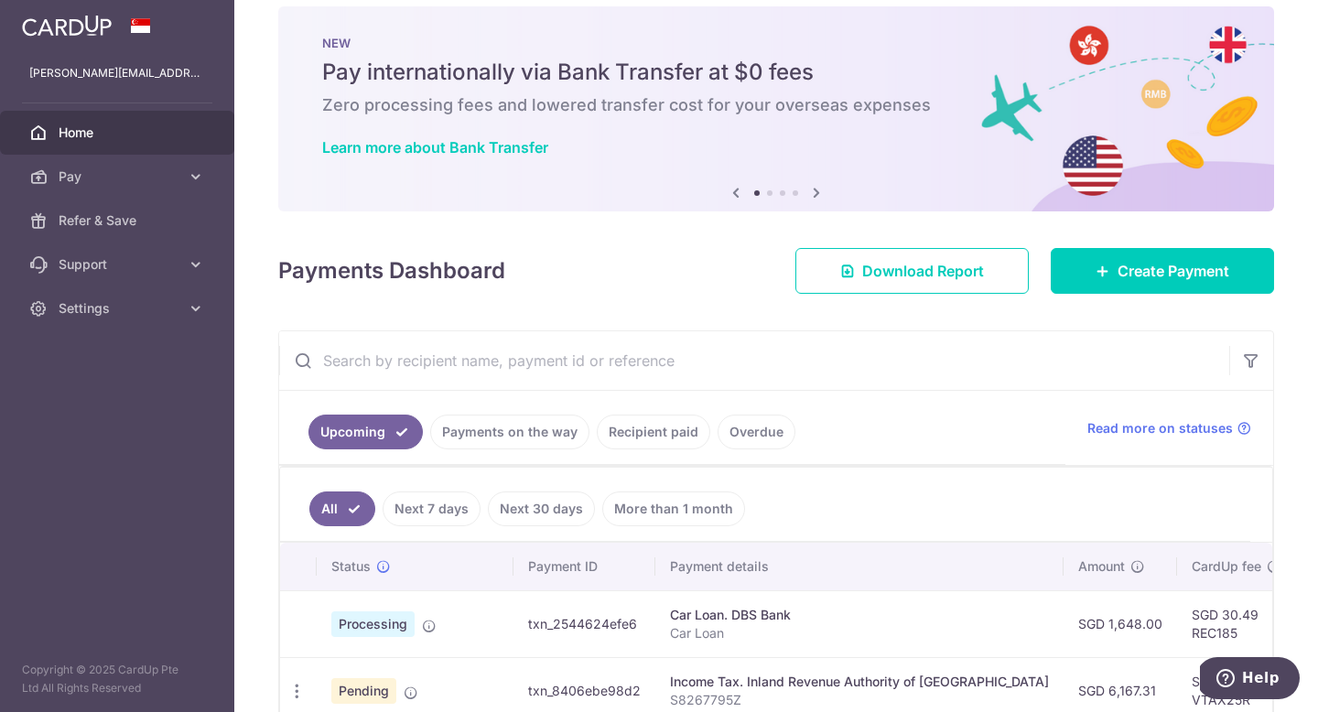
scroll to position [27, 0]
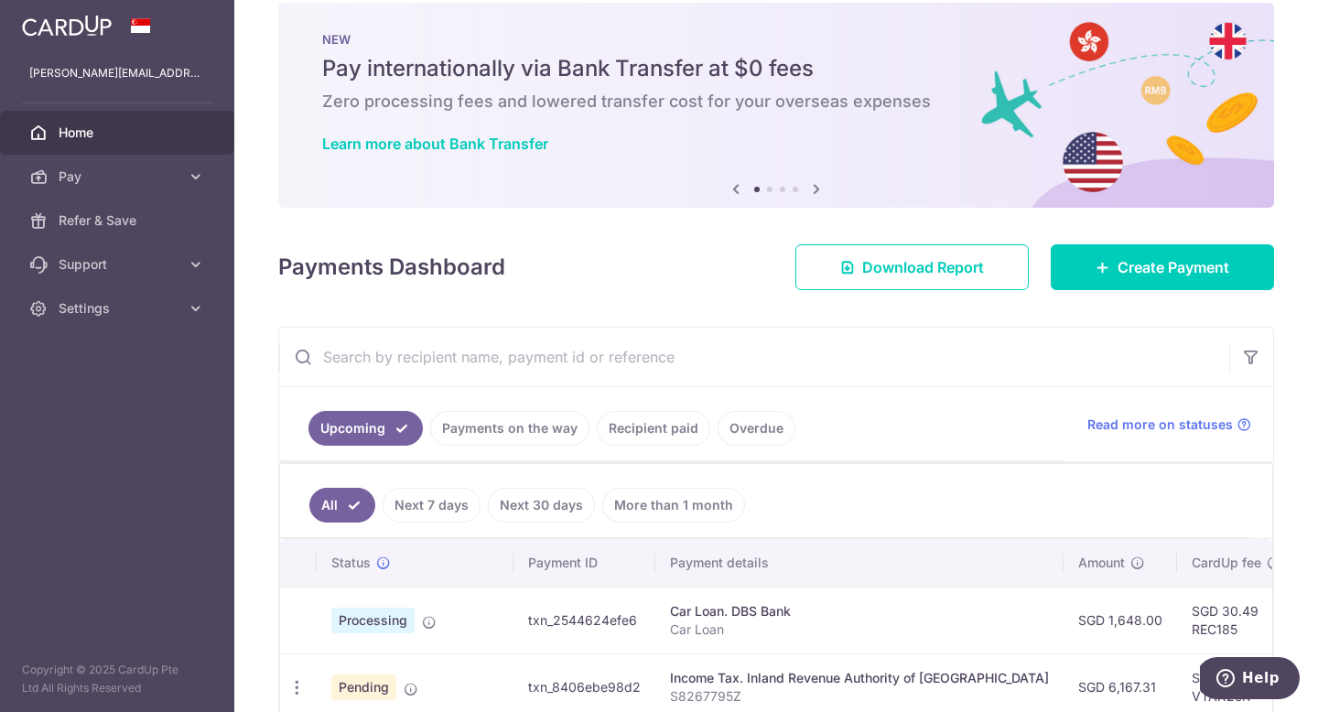
click at [632, 425] on link "Recipient paid" at bounding box center [653, 428] width 113 height 35
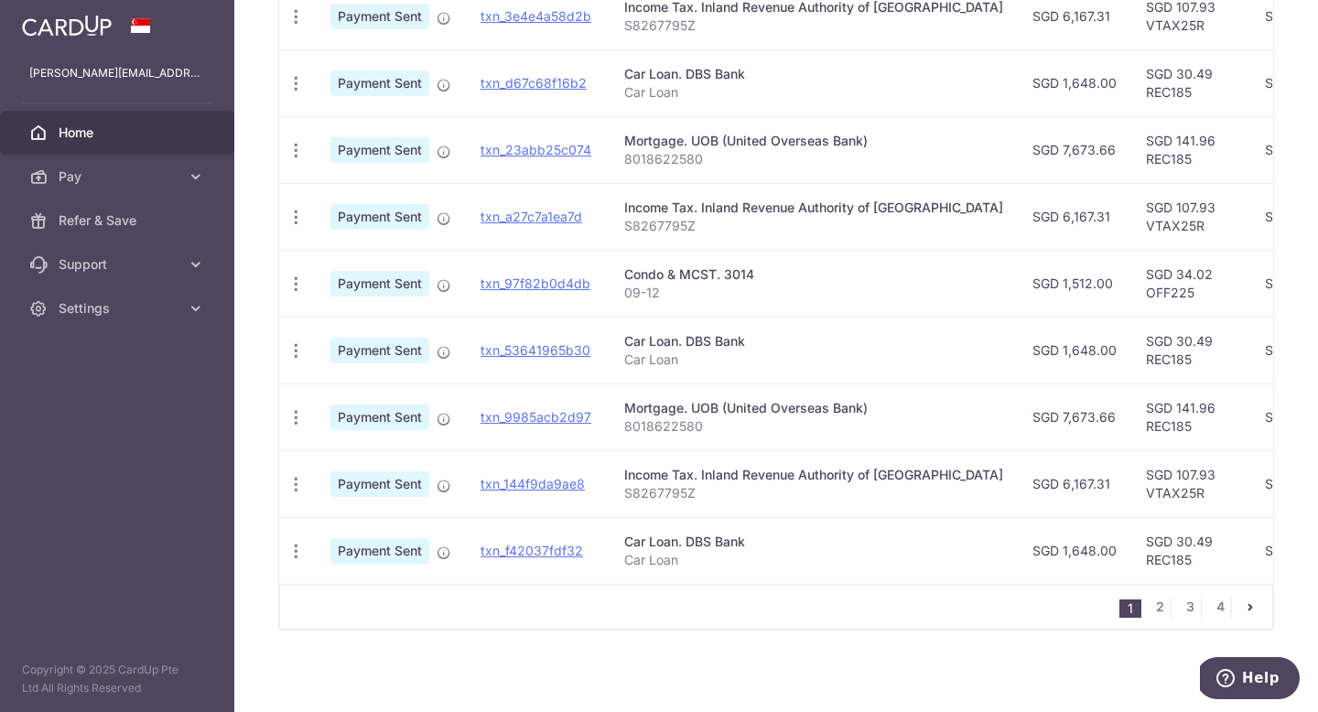
scroll to position [635, 0]
